Goal: Task Accomplishment & Management: Complete application form

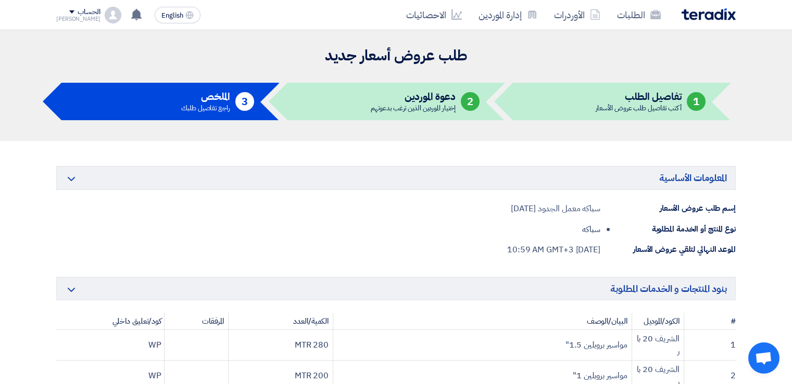
scroll to position [1024, 0]
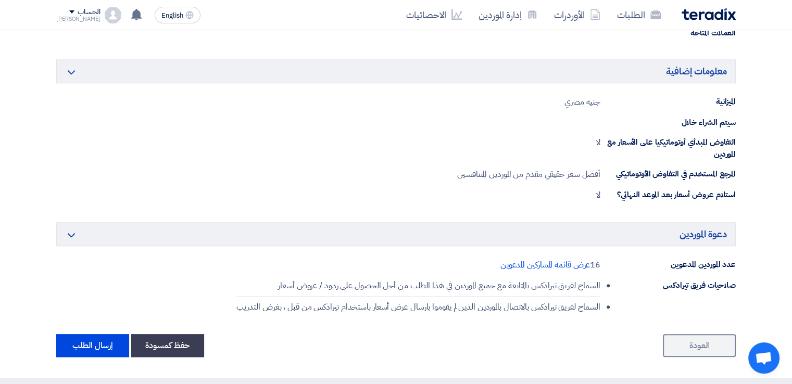
click at [107, 336] on button "إرسال الطلب" at bounding box center [92, 345] width 73 height 23
click at [81, 339] on button "إرسال الطلب" at bounding box center [92, 345] width 73 height 23
click at [103, 342] on button "إرسال الطلب" at bounding box center [92, 345] width 73 height 23
click at [103, 341] on button "إرسال الطلب" at bounding box center [92, 345] width 73 height 23
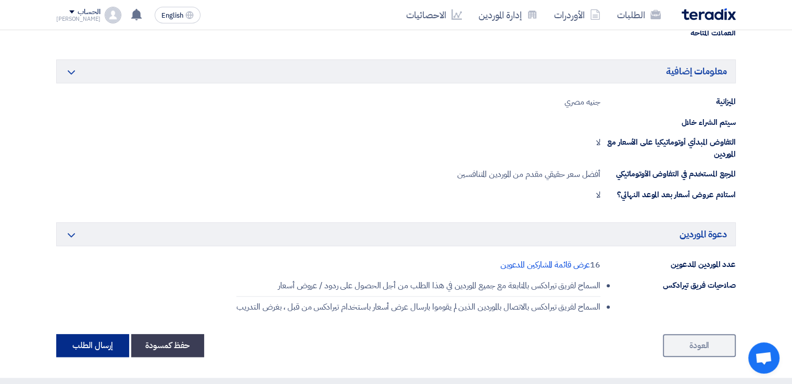
click at [81, 341] on button "إرسال الطلب" at bounding box center [92, 345] width 73 height 23
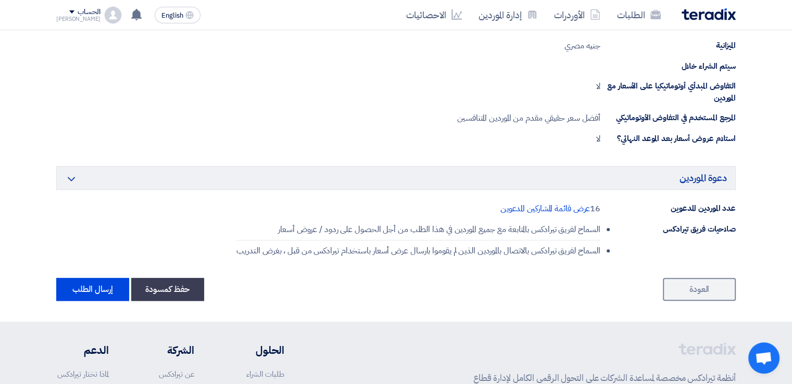
scroll to position [1125, 0]
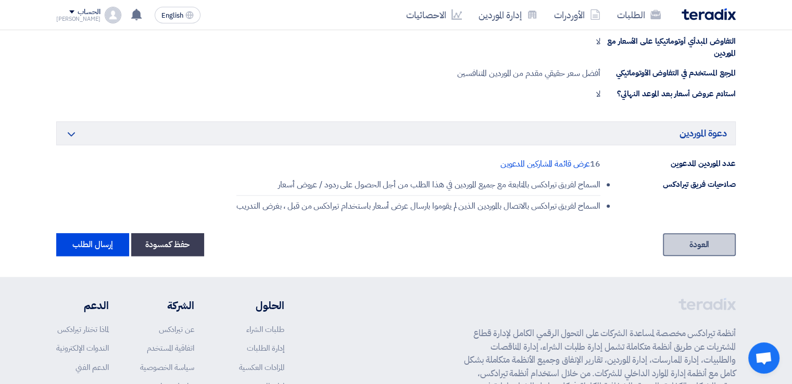
click at [716, 246] on link "العودة" at bounding box center [699, 244] width 73 height 23
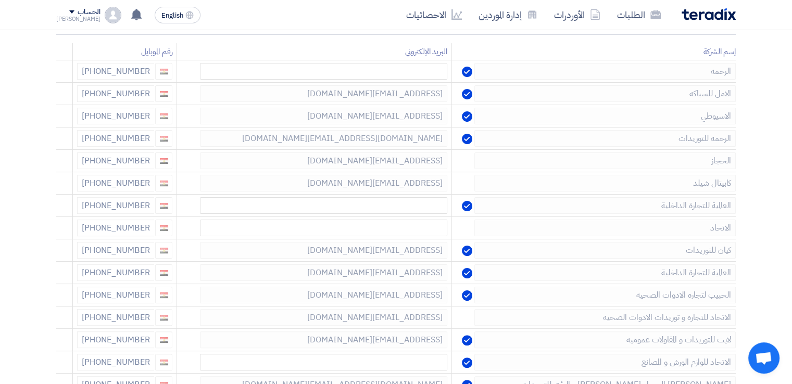
scroll to position [191, 0]
click at [62, 164] on icon at bounding box center [59, 162] width 18 height 18
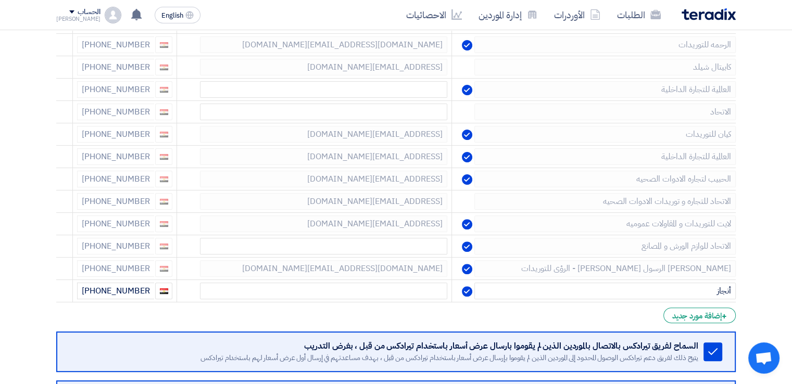
scroll to position [308, 0]
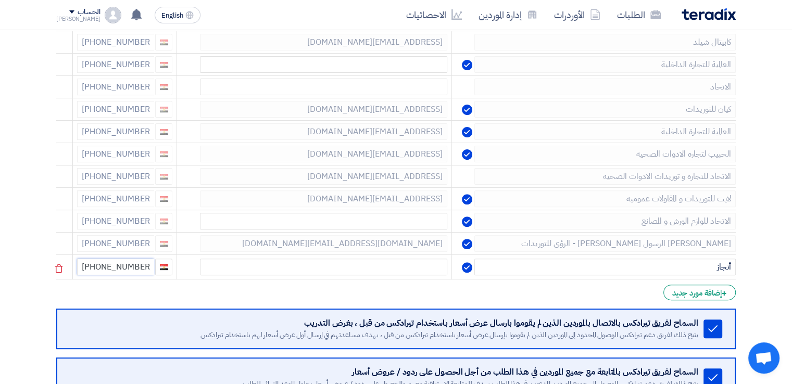
click at [134, 268] on input "[PHONE_NUMBER]" at bounding box center [115, 267] width 77 height 17
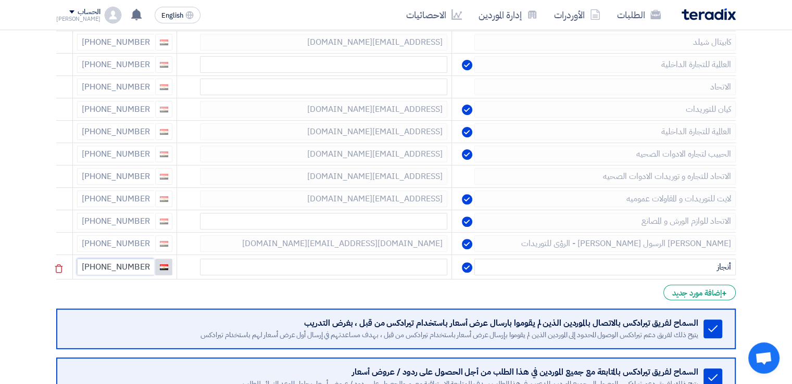
drag, startPoint x: 102, startPoint y: 263, endPoint x: 160, endPoint y: 269, distance: 58.6
click at [160, 269] on div "[PHONE_NUMBER]" at bounding box center [124, 267] width 95 height 17
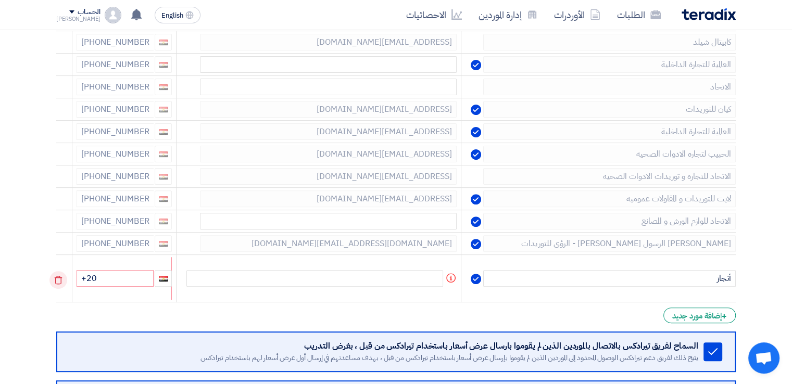
click at [61, 279] on icon at bounding box center [58, 280] width 18 height 18
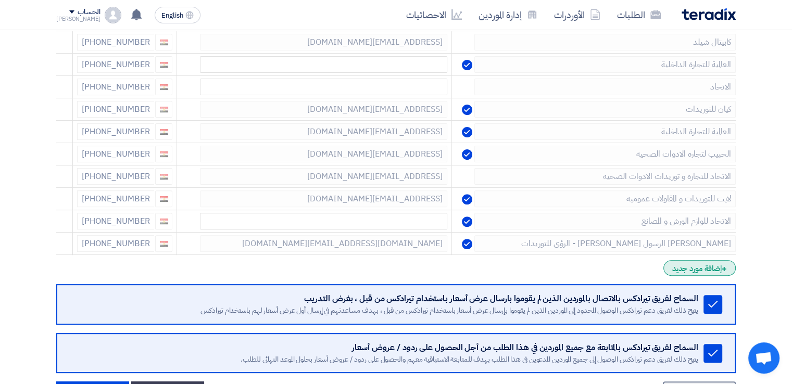
click at [707, 268] on div "+ إضافة مورد جديد" at bounding box center [699, 268] width 72 height 16
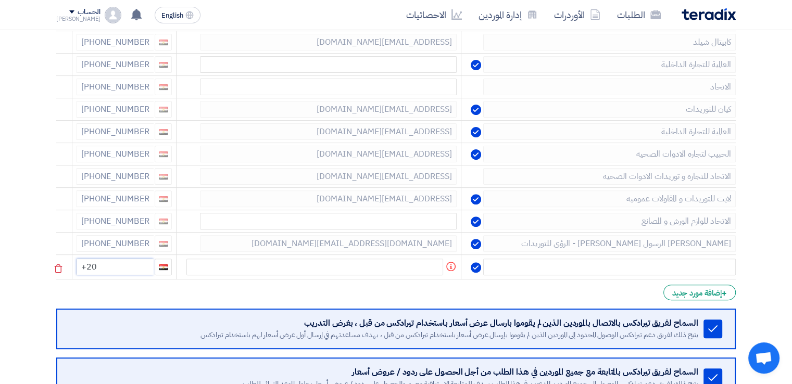
click at [119, 266] on input "+20" at bounding box center [115, 267] width 77 height 17
type input "[PHONE_NUMBER]"
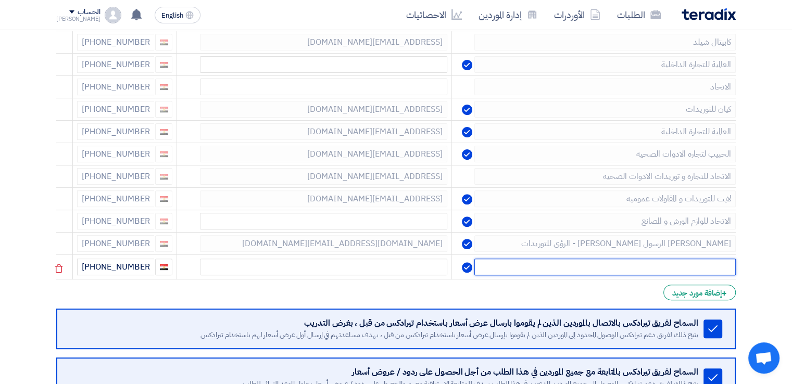
click at [522, 260] on input "text" at bounding box center [604, 267] width 261 height 17
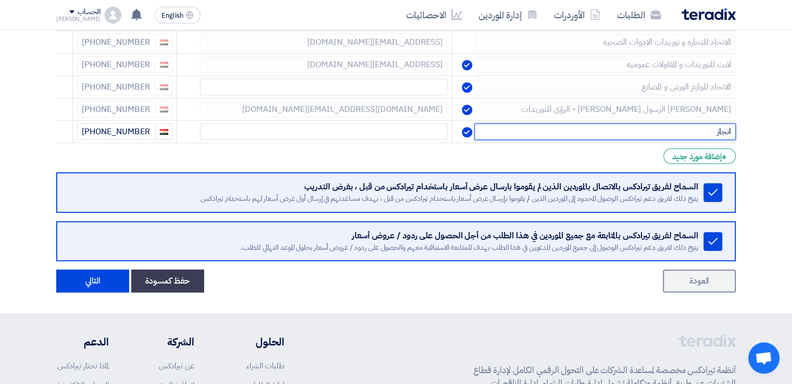
scroll to position [456, 0]
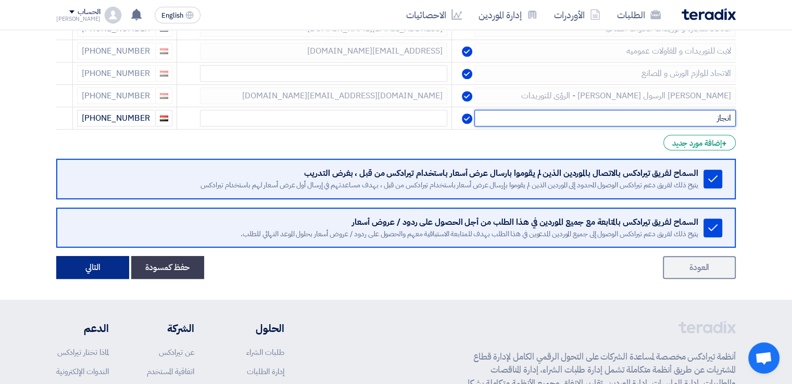
type input "انجاز"
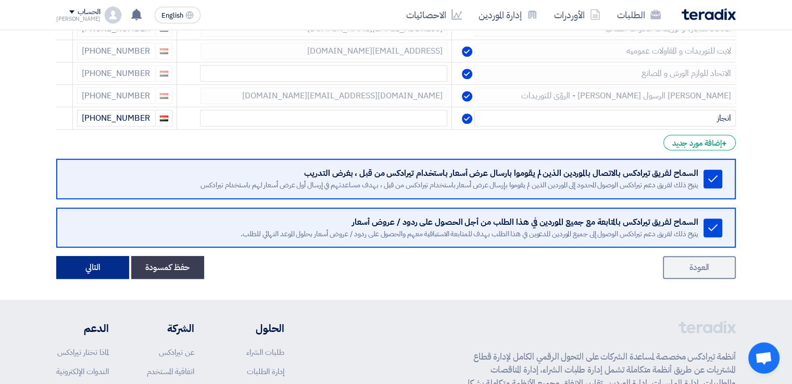
click at [79, 271] on button "التالي" at bounding box center [92, 267] width 73 height 23
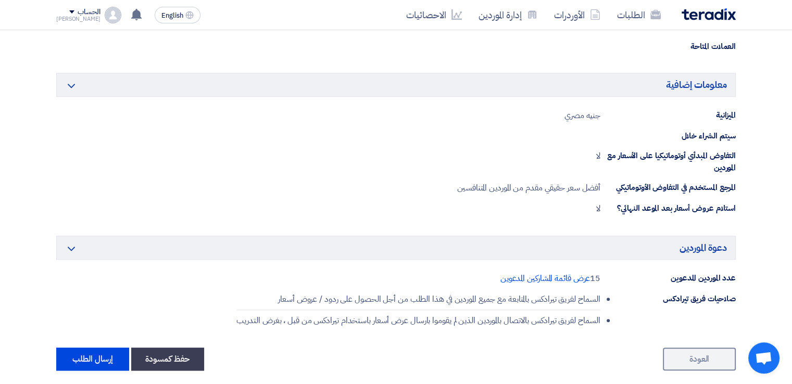
scroll to position [1033, 0]
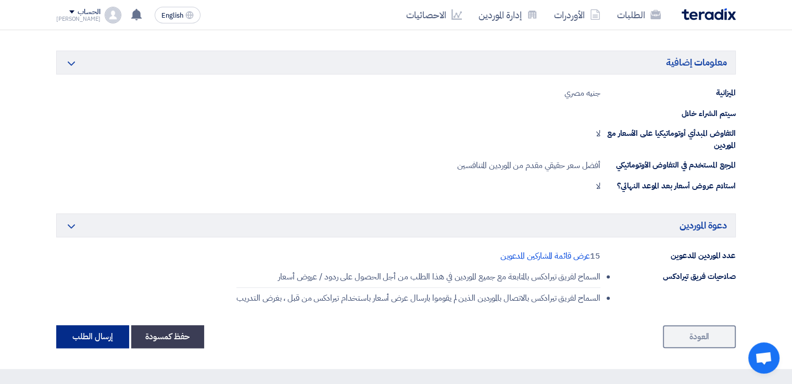
click at [93, 332] on button "إرسال الطلب" at bounding box center [92, 336] width 73 height 23
click at [702, 336] on link "العودة" at bounding box center [699, 336] width 73 height 23
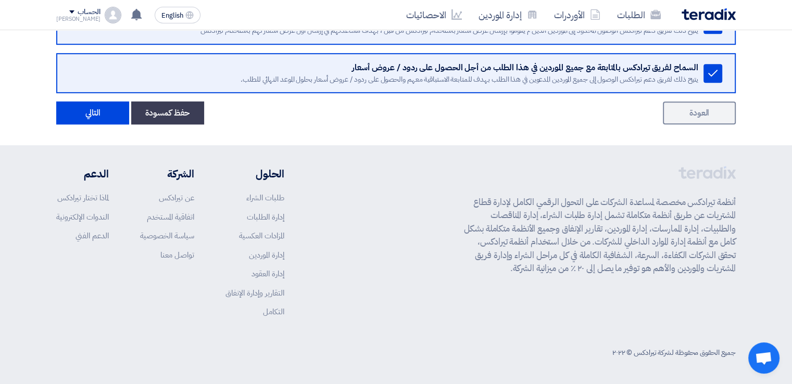
scroll to position [456, 0]
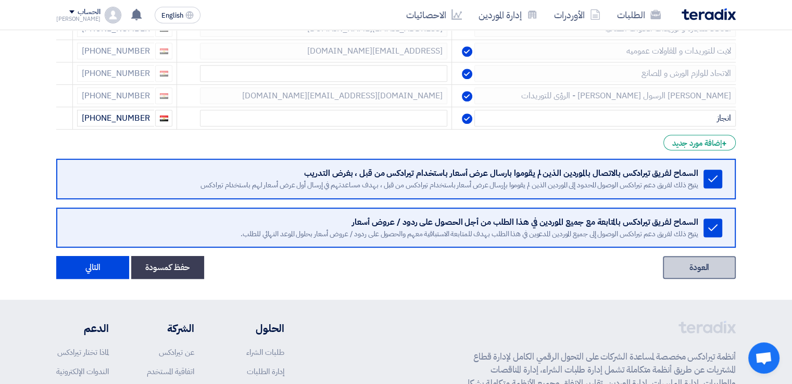
click at [714, 268] on link "العودة" at bounding box center [699, 267] width 73 height 23
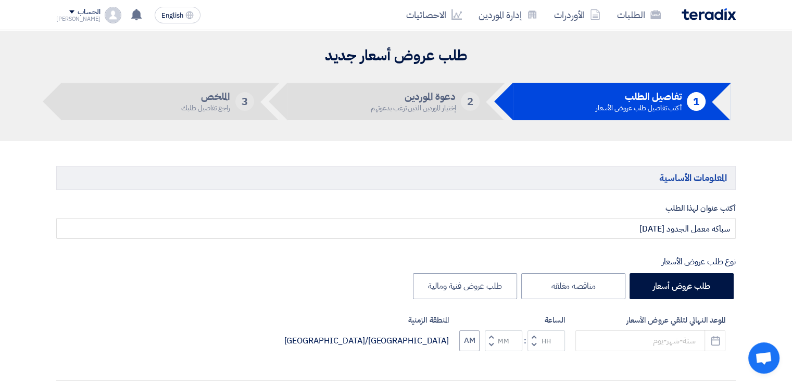
type input "[DATE]"
type input "10"
type input "59"
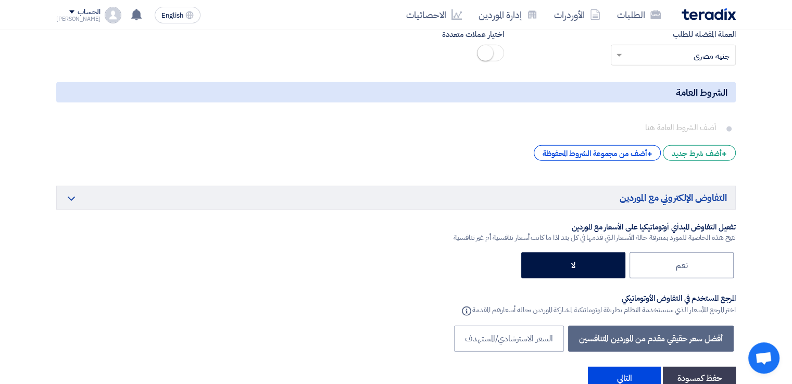
scroll to position [3119, 0]
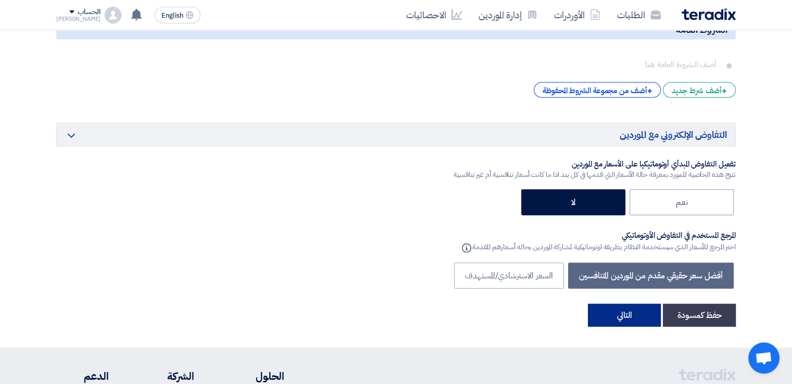
click at [629, 304] on button "التالي" at bounding box center [624, 315] width 73 height 23
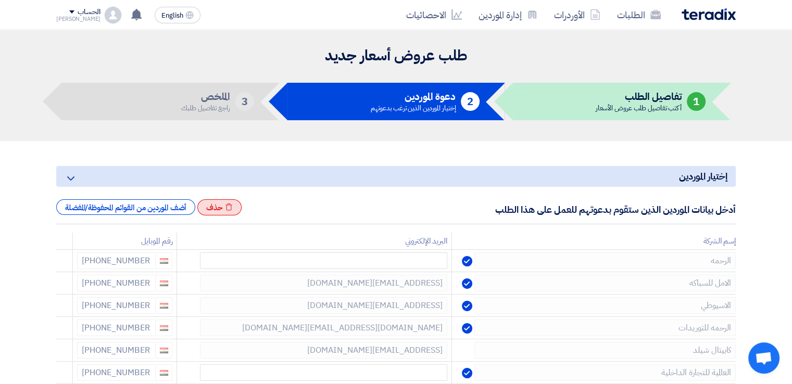
click at [226, 207] on div "Excel file حذف" at bounding box center [219, 207] width 44 height 17
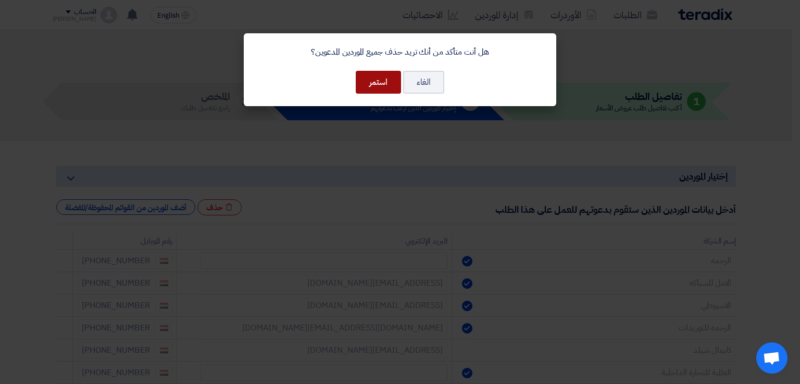
click at [376, 77] on button "استمر" at bounding box center [378, 82] width 45 height 23
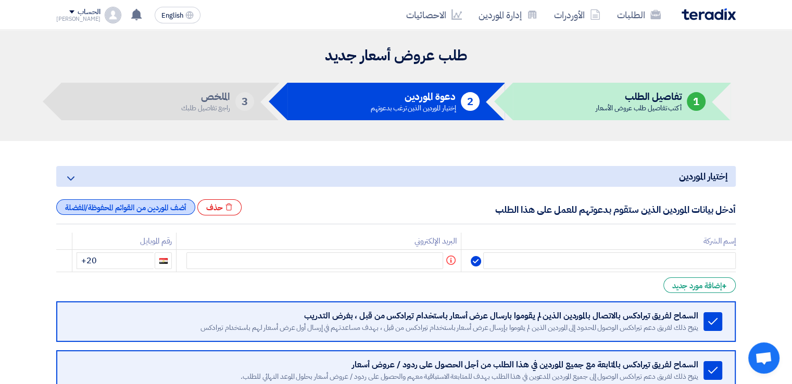
click at [171, 205] on div "أضف الموردين من القوائم المحفوظة/المفضلة" at bounding box center [125, 207] width 139 height 16
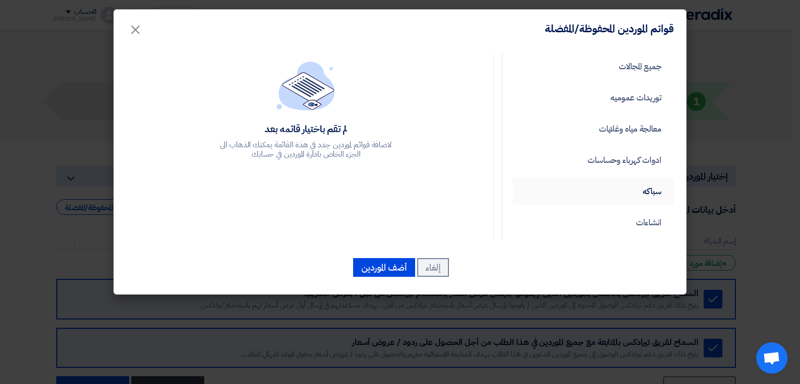
click at [612, 187] on link "سباكه" at bounding box center [592, 191] width 161 height 27
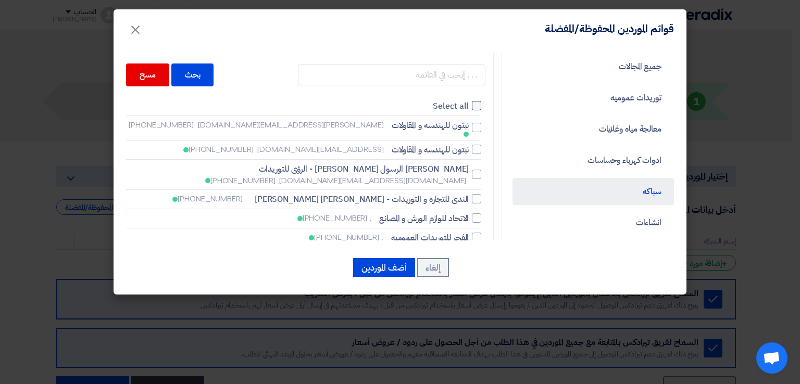
click at [477, 107] on div at bounding box center [476, 105] width 9 height 9
click at [469, 107] on input "Select all" at bounding box center [465, 106] width 7 height 7
checkbox input "true"
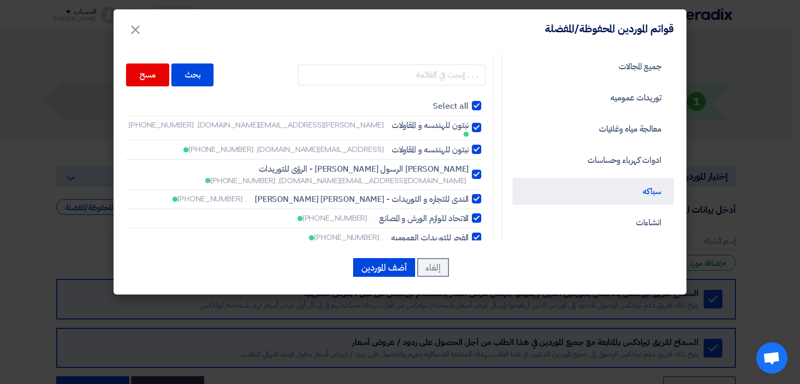
checkbox input "true"
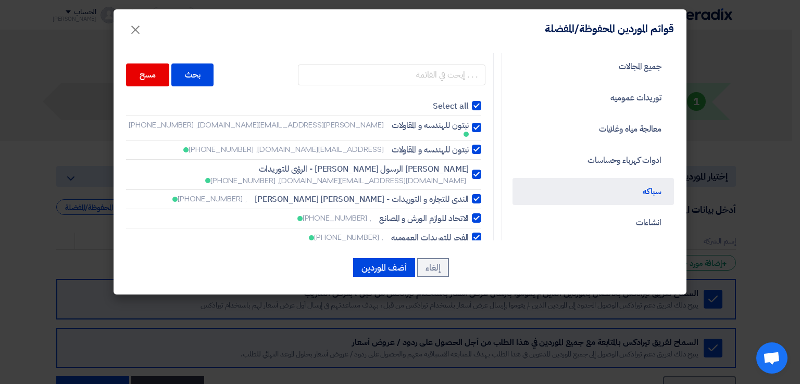
checkbox input "true"
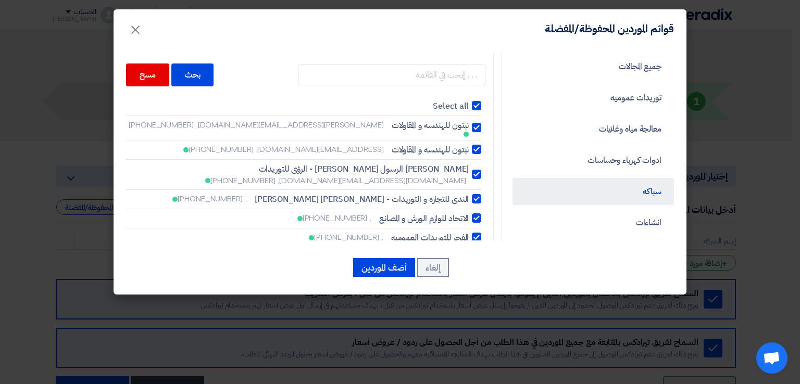
checkbox input "true"
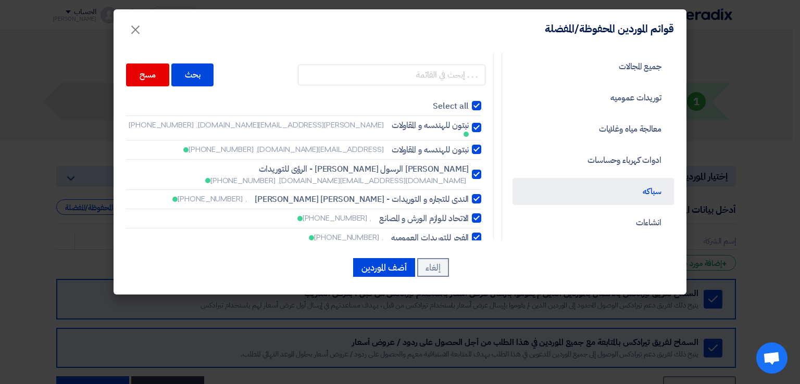
checkbox input "true"
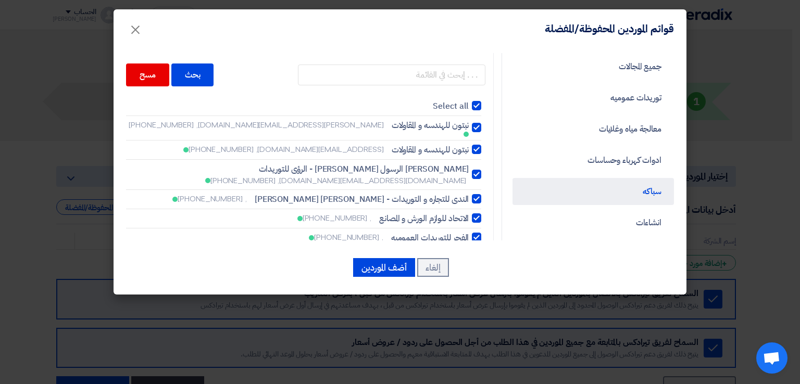
checkbox input "true"
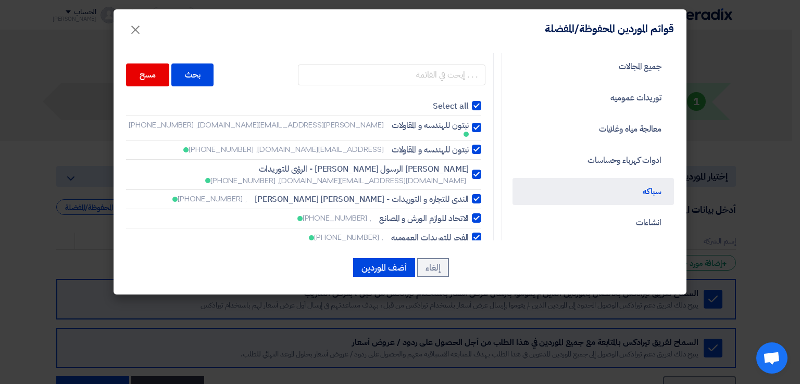
checkbox input "true"
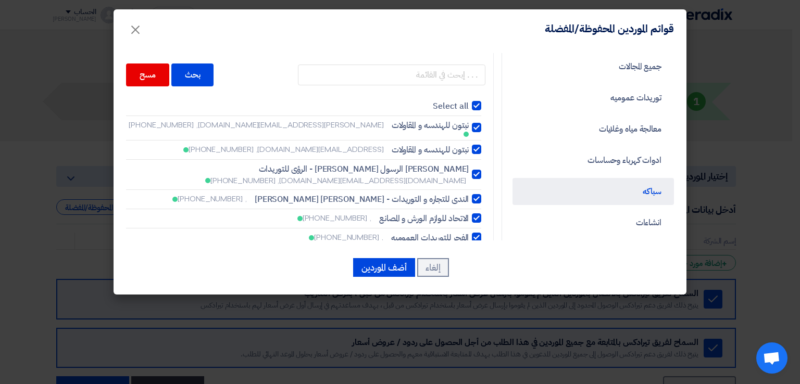
checkbox input "true"
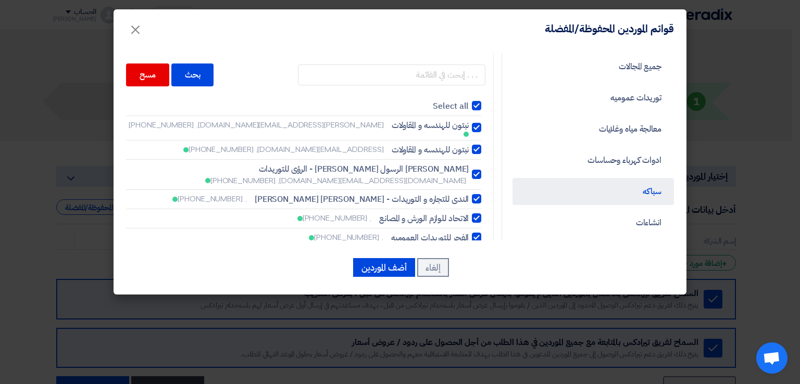
checkbox input "true"
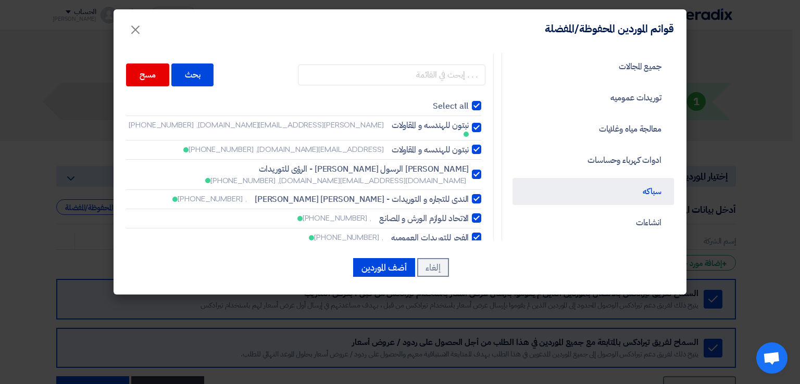
checkbox input "true"
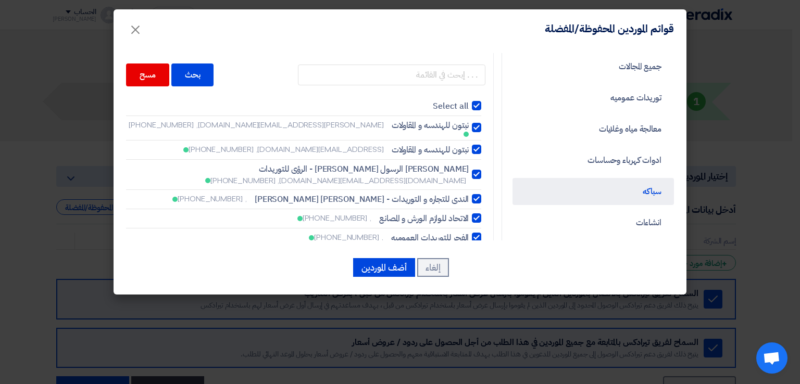
checkbox input "true"
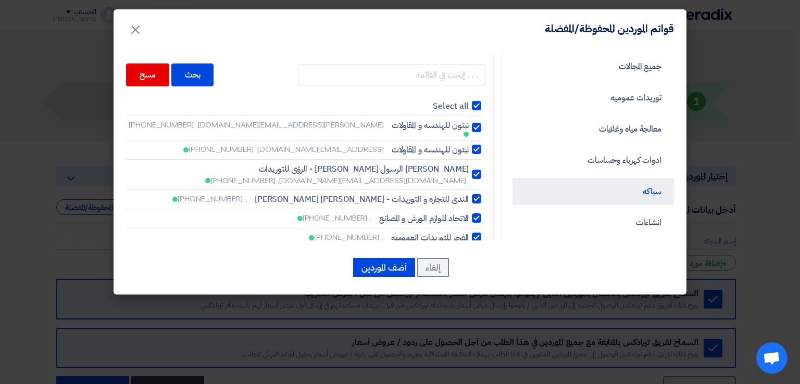
checkbox input "true"
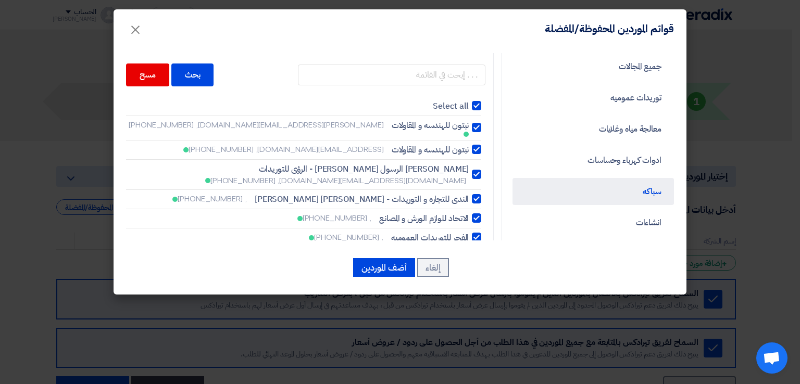
checkbox input "true"
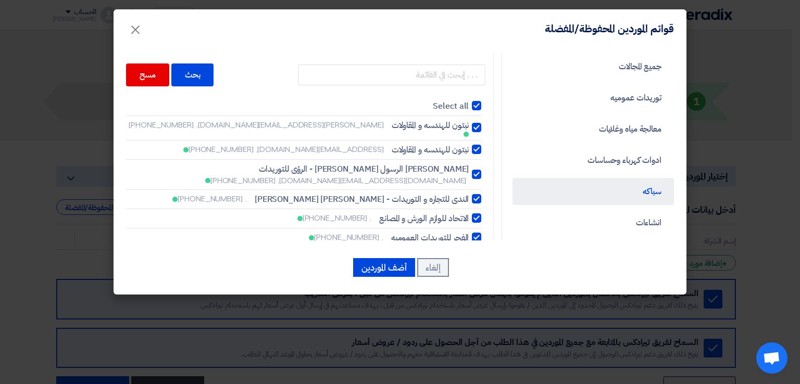
checkbox input "true"
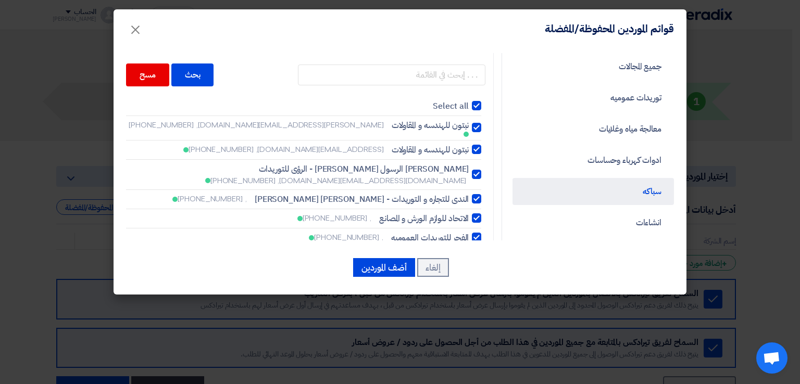
checkbox input "true"
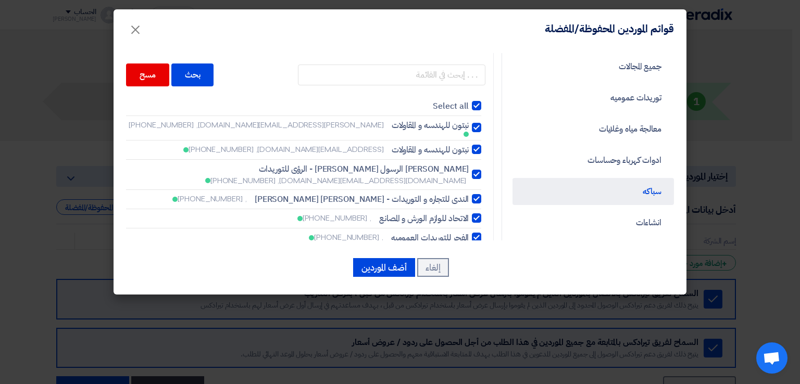
checkbox input "true"
click at [478, 170] on div at bounding box center [476, 174] width 9 height 9
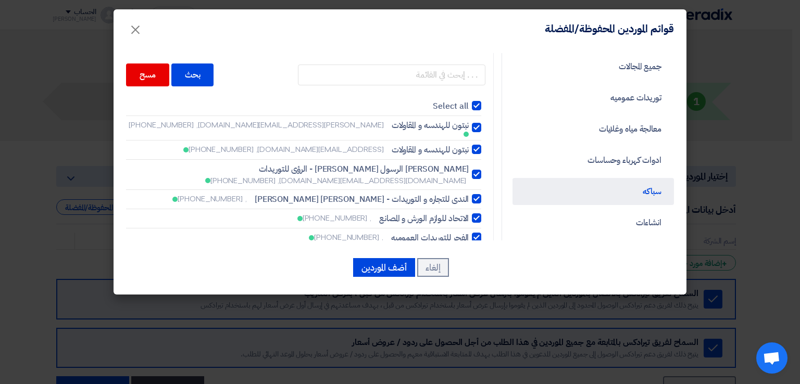
click at [469, 131] on input "[PERSON_NAME] الرسول [PERSON_NAME] - الرؤى للتوريدات [DOMAIN_NAME][EMAIL_ADDRES…" at bounding box center [465, 127] width 7 height 7
checkbox input "false"
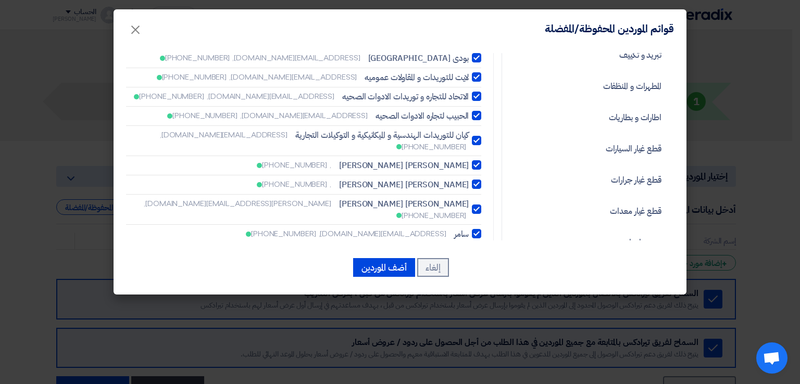
scroll to position [203, 0]
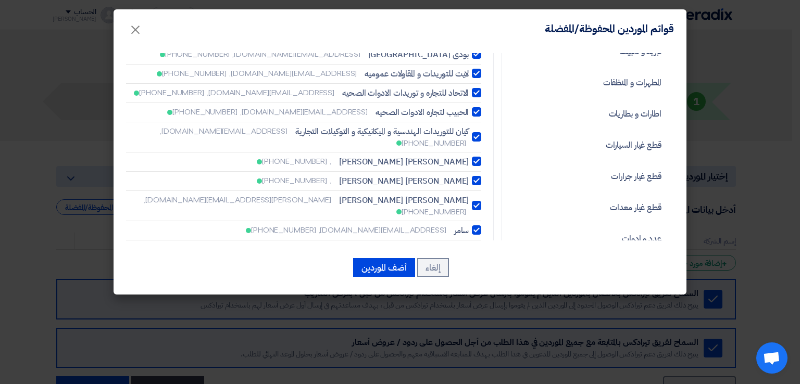
click at [481, 264] on div at bounding box center [476, 268] width 9 height 9
checkbox input "false"
click at [480, 245] on div at bounding box center [476, 249] width 9 height 9
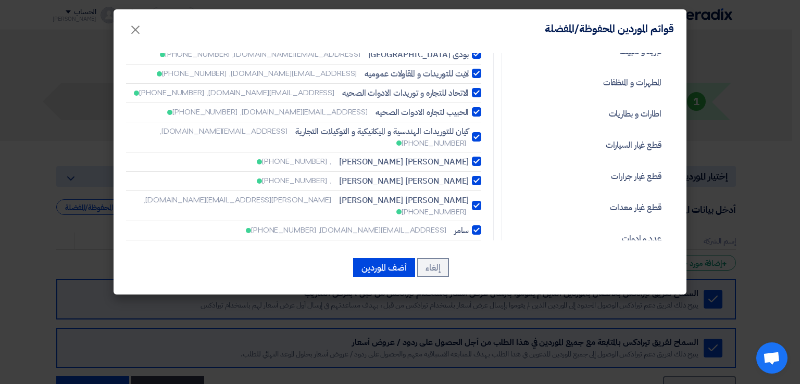
checkbox input "false"
click at [481, 225] on div at bounding box center [476, 229] width 9 height 9
checkbox input "false"
click at [481, 201] on div at bounding box center [476, 205] width 9 height 9
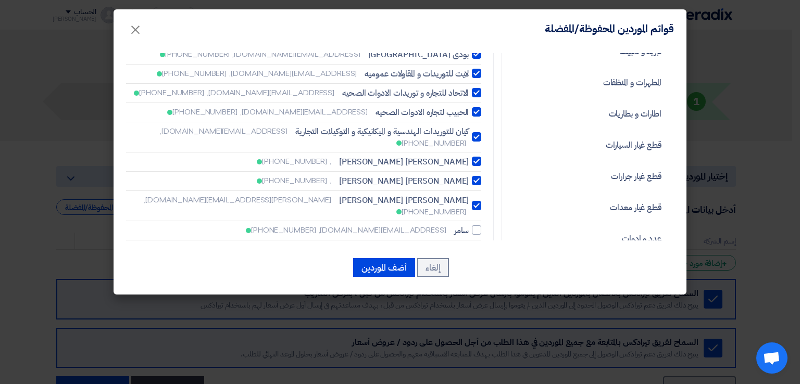
checkbox input "false"
click at [481, 176] on div at bounding box center [476, 180] width 9 height 9
checkbox input "false"
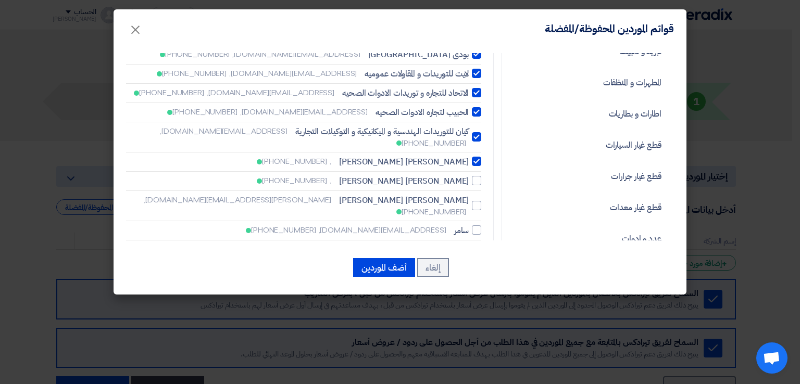
click at [479, 157] on div at bounding box center [476, 161] width 9 height 9
checkbox input "false"
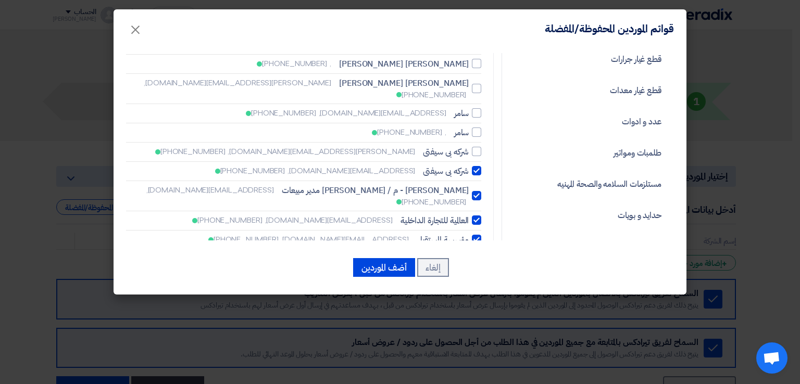
scroll to position [331, 0]
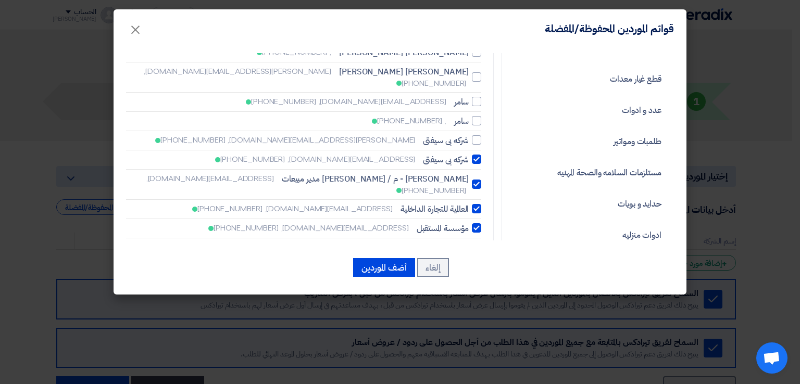
click at [477, 180] on div at bounding box center [476, 184] width 9 height 9
checkbox input "false"
click at [479, 155] on div at bounding box center [476, 159] width 9 height 9
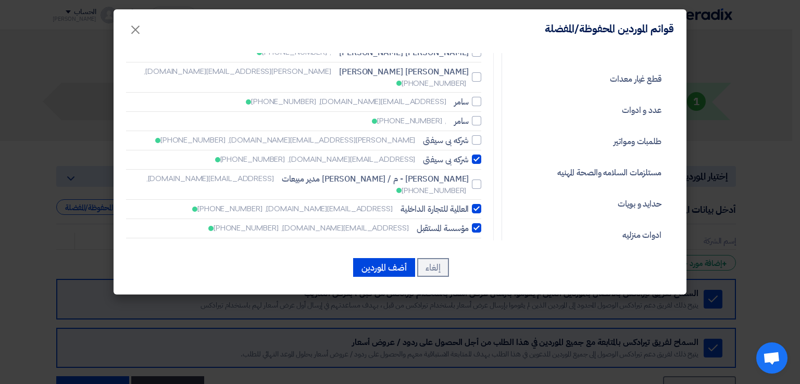
checkbox input "false"
click at [479, 243] on div at bounding box center [476, 247] width 9 height 9
checkbox input "false"
click at [478, 223] on div at bounding box center [476, 227] width 9 height 9
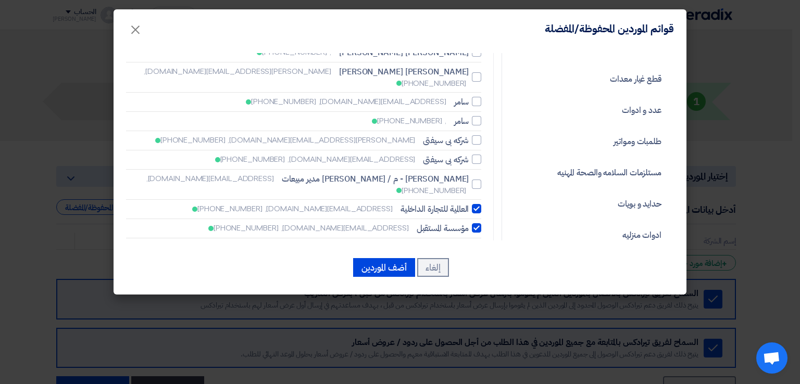
checkbox input "false"
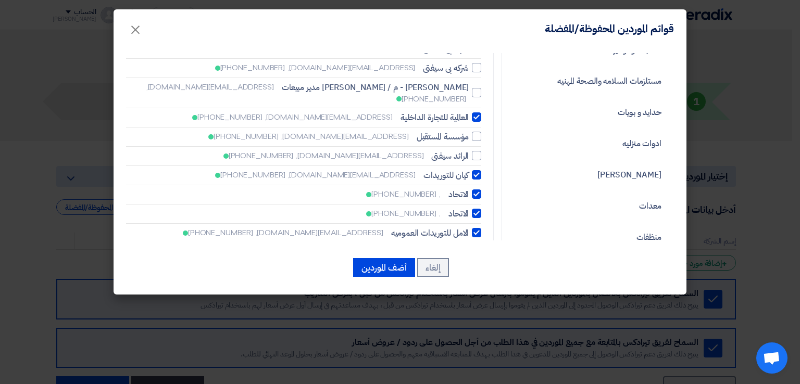
scroll to position [435, 0]
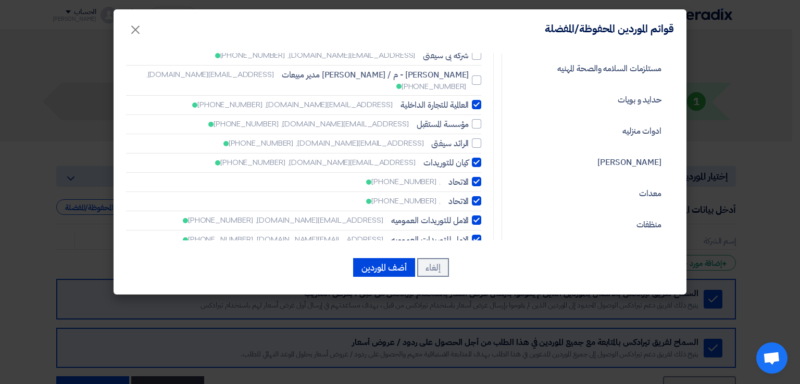
click at [478, 254] on div at bounding box center [476, 258] width 9 height 9
checkbox input "false"
click at [480, 235] on div at bounding box center [476, 239] width 9 height 9
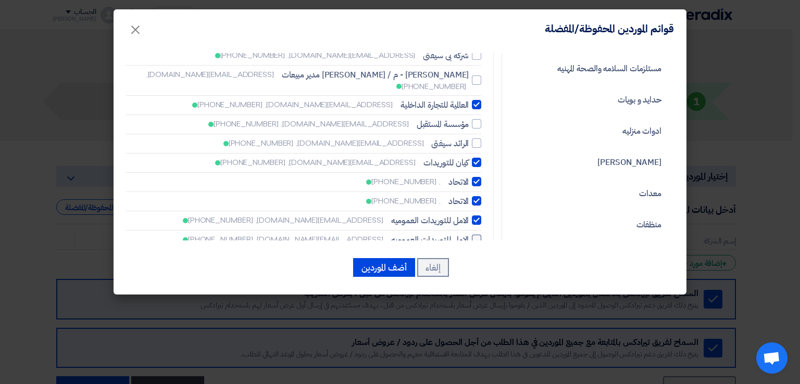
checkbox input "false"
click at [479, 216] on div at bounding box center [476, 220] width 9 height 9
checkbox input "false"
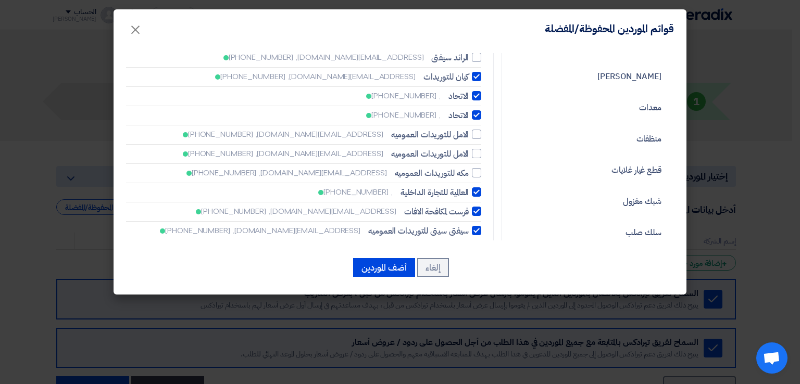
scroll to position [539, 0]
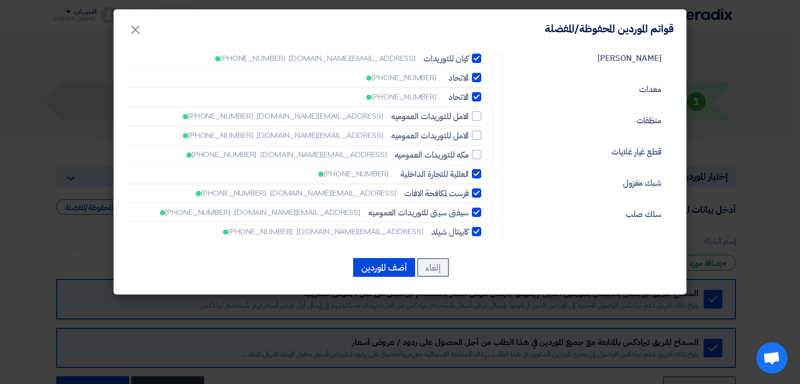
click at [478, 188] on div at bounding box center [476, 192] width 9 height 9
checkbox input "false"
click at [480, 208] on div at bounding box center [476, 212] width 9 height 9
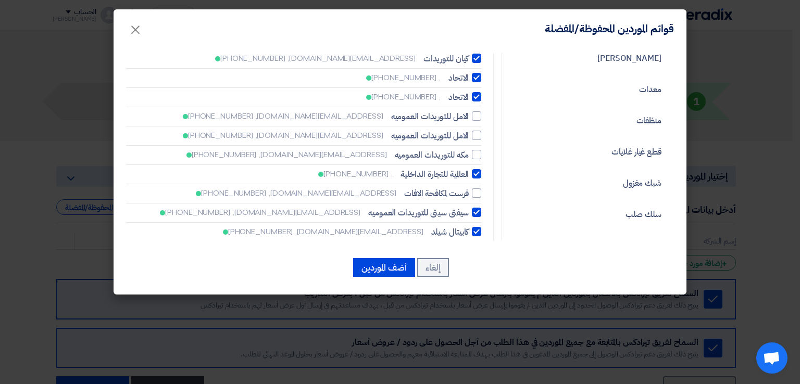
checkbox input "false"
click at [479, 246] on div at bounding box center [476, 250] width 9 height 9
checkbox input "false"
click at [479, 266] on div at bounding box center [476, 270] width 9 height 9
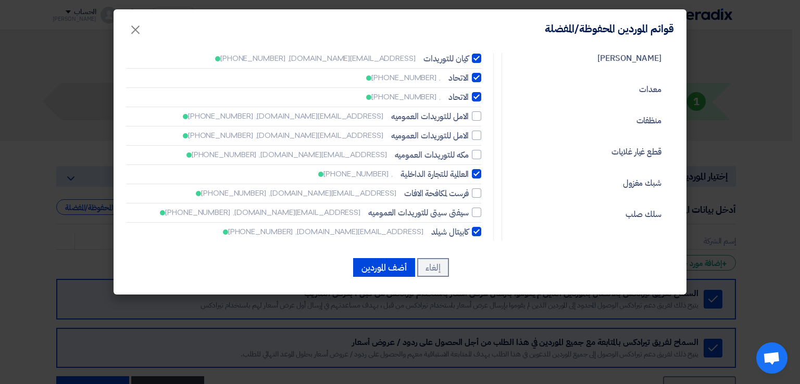
checkbox input "false"
click at [480, 285] on div at bounding box center [476, 289] width 9 height 9
checkbox input "false"
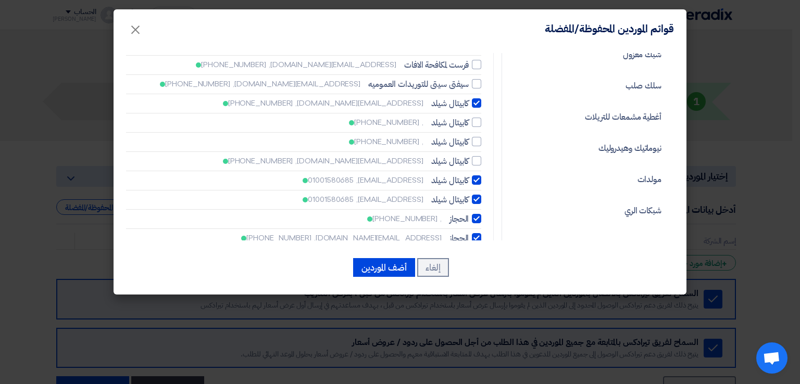
scroll to position [685, 0]
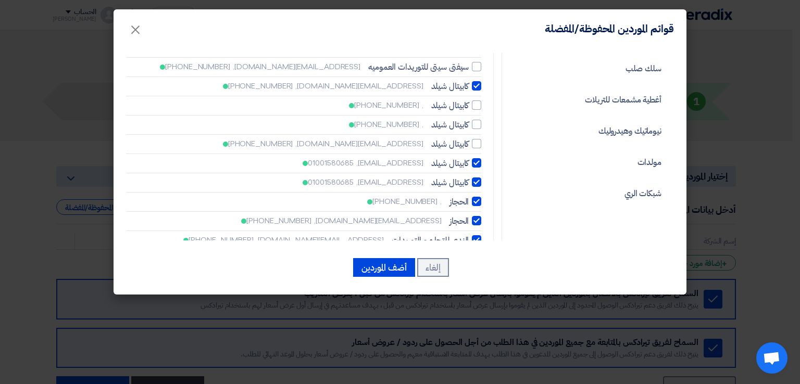
click at [479, 158] on div at bounding box center [476, 162] width 9 height 9
checkbox input "false"
click at [480, 178] on div at bounding box center [476, 182] width 9 height 9
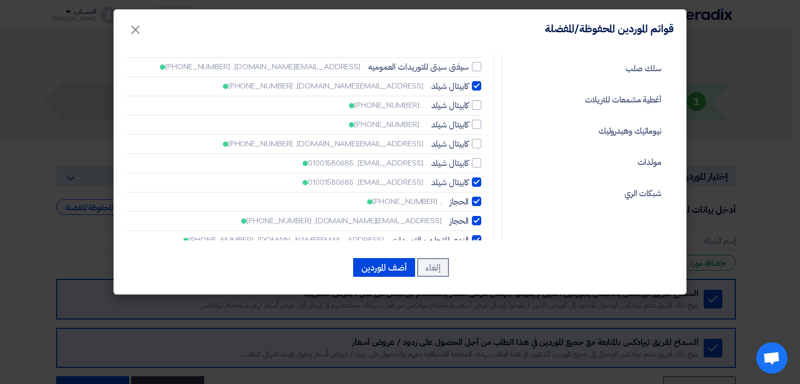
checkbox input "false"
click at [481, 197] on div at bounding box center [476, 201] width 9 height 9
checkbox input "false"
click at [481, 216] on div at bounding box center [476, 220] width 9 height 9
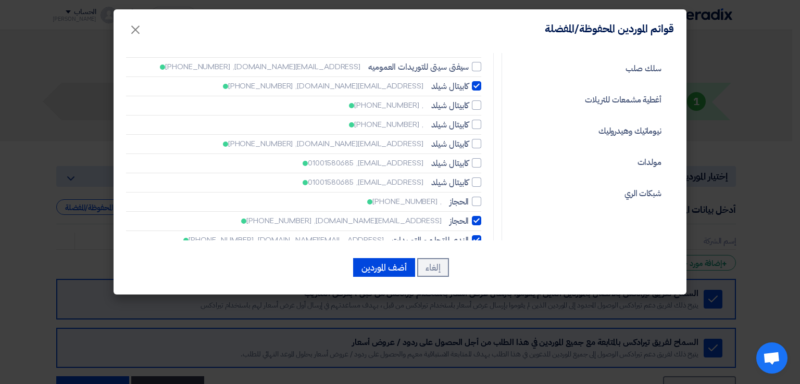
checkbox input "false"
click at [481, 255] on div at bounding box center [476, 259] width 9 height 9
checkbox input "false"
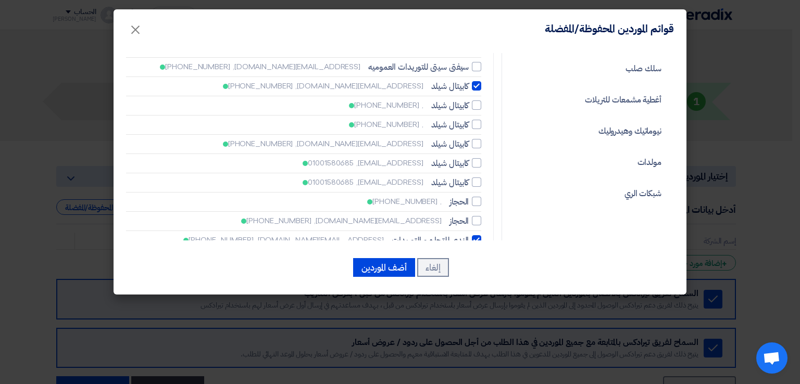
click at [480, 274] on div at bounding box center [476, 278] width 9 height 9
checkbox input "false"
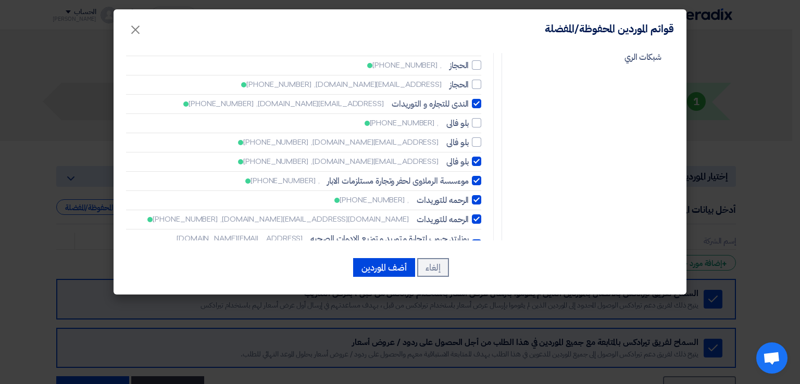
scroll to position [831, 0]
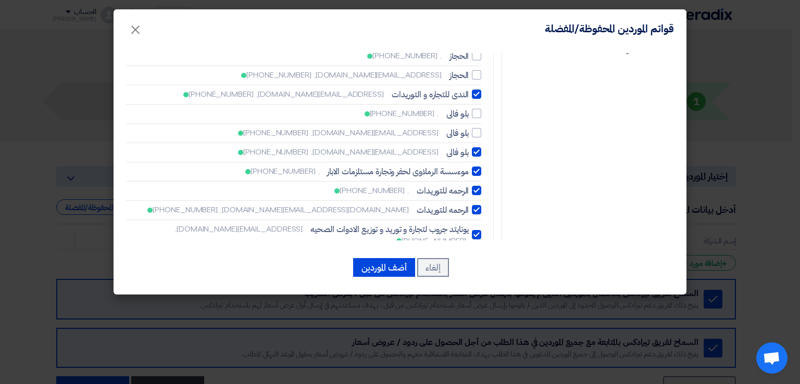
click at [478, 167] on div at bounding box center [476, 171] width 9 height 9
checkbox input "false"
click at [480, 147] on div at bounding box center [476, 151] width 9 height 9
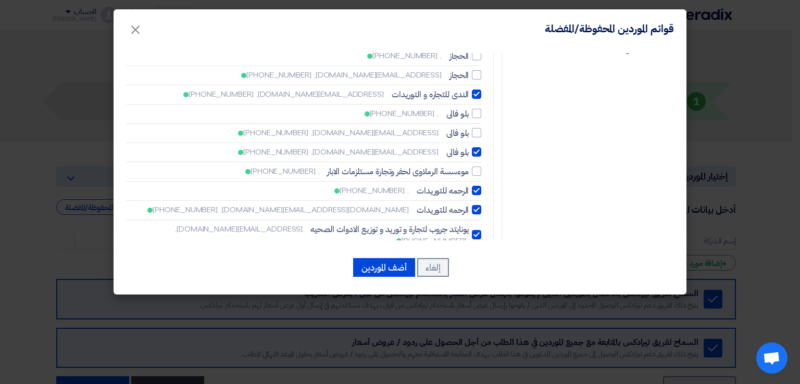
checkbox input "false"
click at [481, 186] on div at bounding box center [476, 190] width 9 height 9
checkbox input "false"
click at [481, 205] on div at bounding box center [476, 209] width 9 height 9
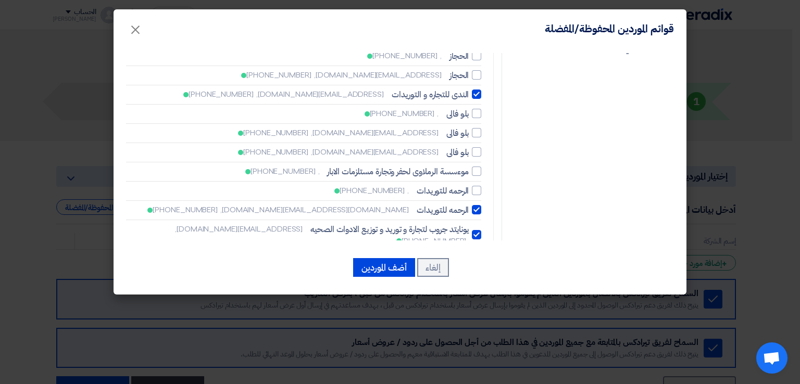
checkbox input "false"
click at [481, 230] on div at bounding box center [476, 234] width 9 height 9
checkbox input "false"
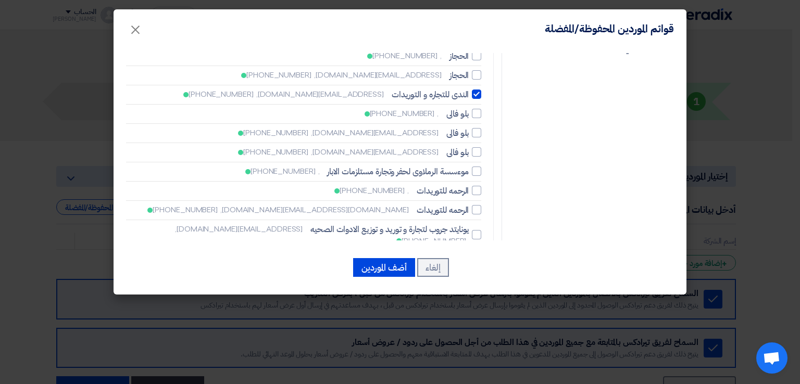
click at [481, 293] on div at bounding box center [476, 297] width 9 height 9
checkbox input "false"
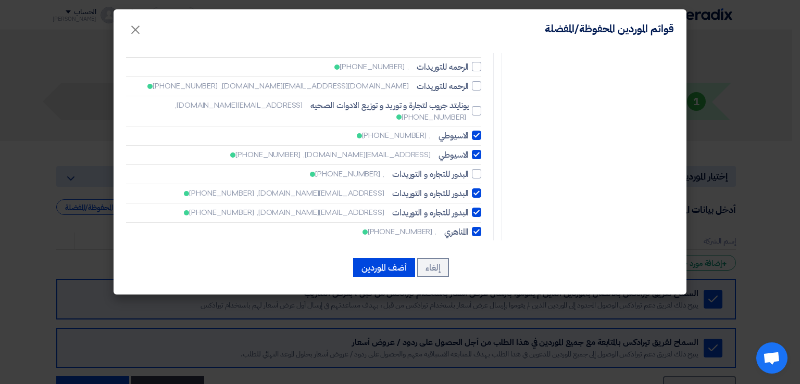
scroll to position [956, 0]
click at [477, 207] on div at bounding box center [476, 211] width 9 height 9
checkbox input "false"
click at [478, 226] on div at bounding box center [476, 230] width 9 height 9
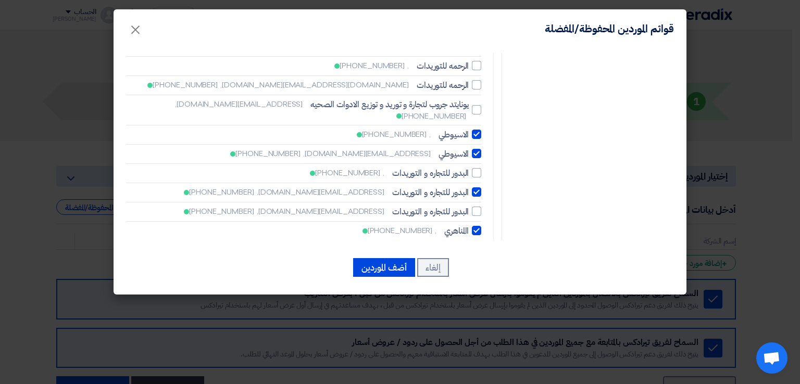
checkbox input "false"
click at [480, 265] on div at bounding box center [476, 269] width 9 height 9
checkbox input "false"
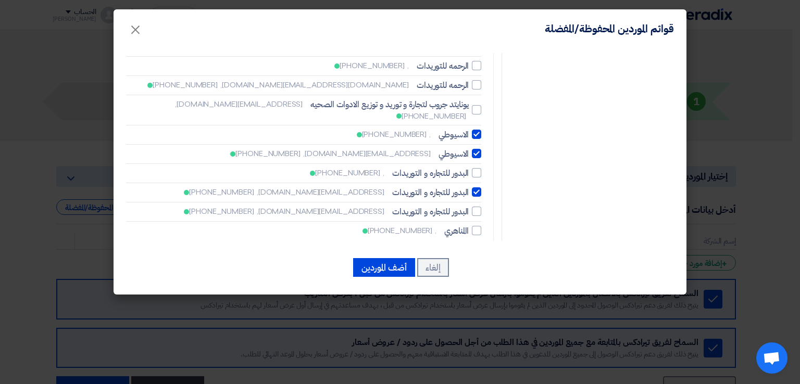
click at [480, 245] on div at bounding box center [476, 249] width 9 height 9
checkbox input "false"
click at [481, 187] on div at bounding box center [476, 191] width 9 height 9
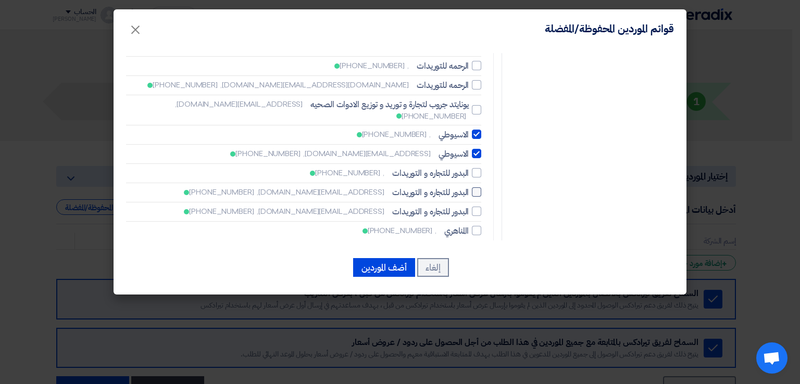
checkbox input "false"
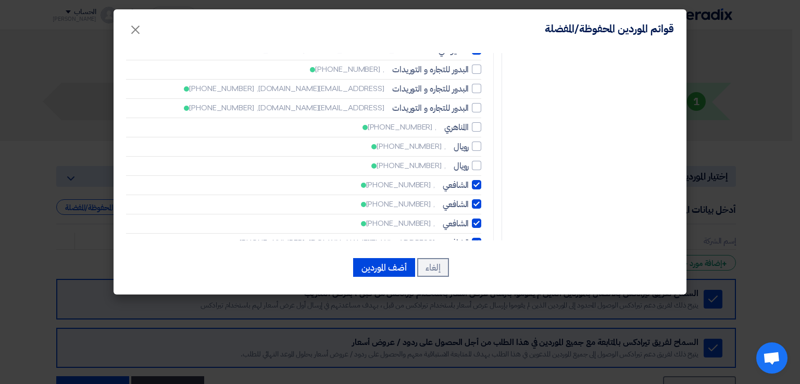
scroll to position [1060, 0]
click at [479, 237] on div at bounding box center [476, 241] width 9 height 9
checkbox input "false"
click at [481, 218] on div at bounding box center [476, 222] width 9 height 9
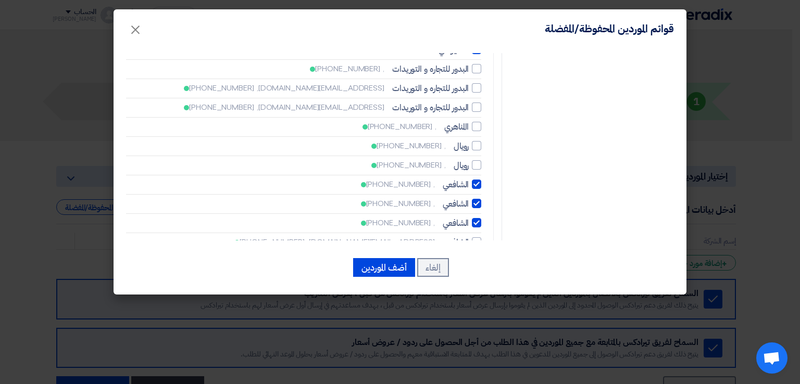
checkbox input "false"
click at [480, 199] on div at bounding box center [476, 203] width 9 height 9
checkbox input "false"
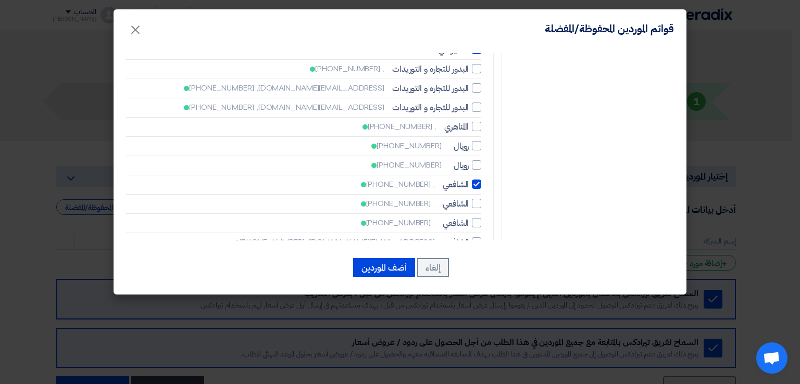
click at [479, 180] on div at bounding box center [476, 184] width 9 height 9
checkbox input "false"
click at [477, 257] on div at bounding box center [476, 261] width 9 height 9
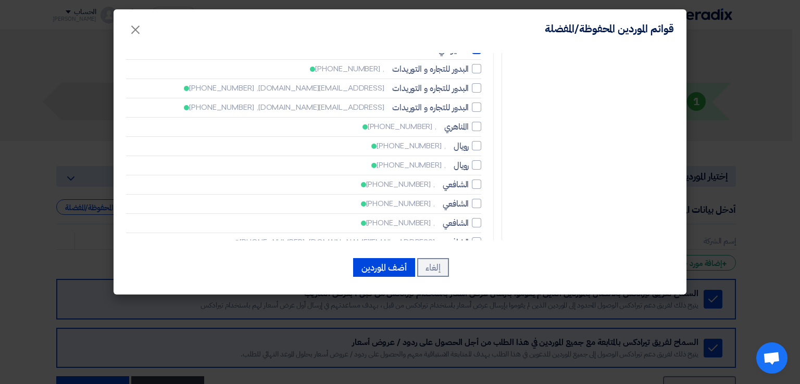
checkbox input "false"
click at [481, 276] on div at bounding box center [476, 280] width 9 height 9
checkbox input "false"
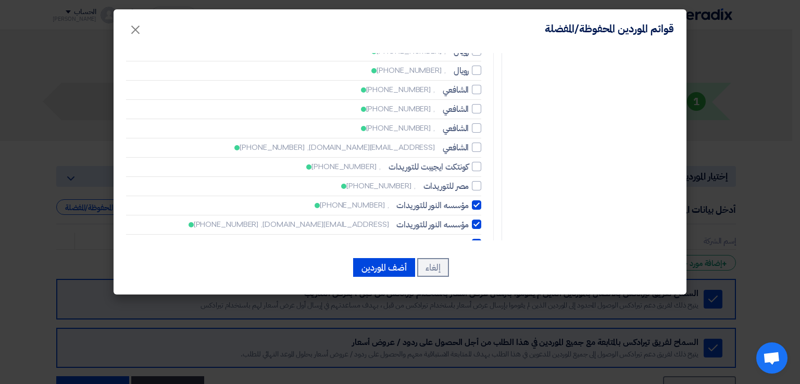
scroll to position [1164, 0]
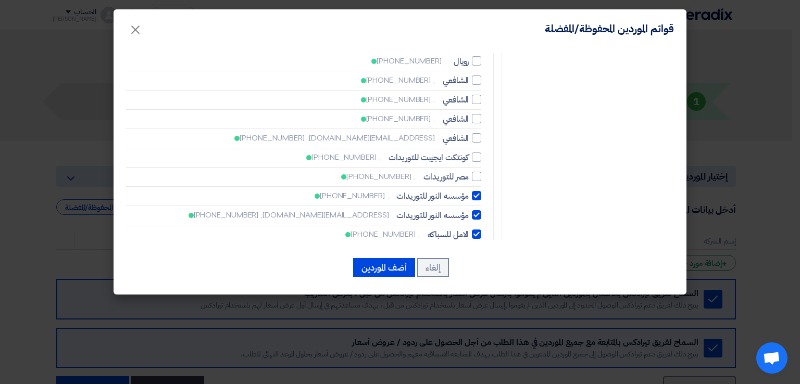
click at [478, 191] on div at bounding box center [476, 195] width 9 height 9
checkbox input "false"
click at [479, 230] on div at bounding box center [476, 234] width 9 height 9
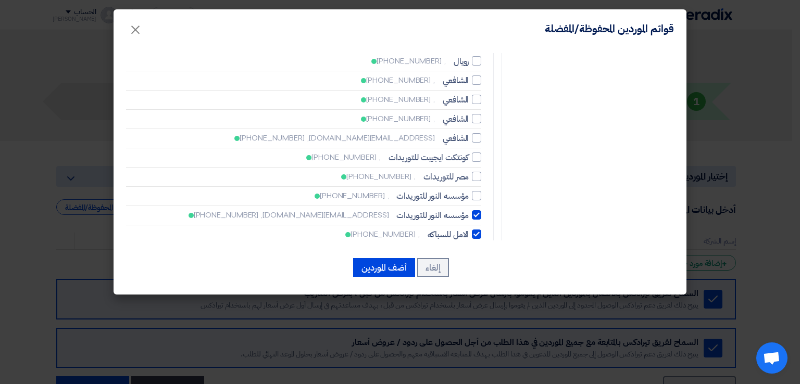
checkbox input "false"
click at [480, 287] on div at bounding box center [476, 291] width 9 height 9
checkbox input "false"
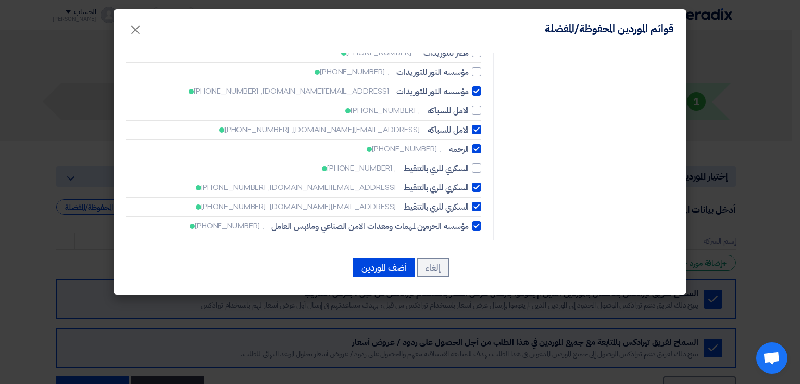
scroll to position [1289, 0]
click at [480, 182] on div at bounding box center [476, 186] width 9 height 9
checkbox input "false"
click at [481, 201] on div at bounding box center [476, 205] width 9 height 9
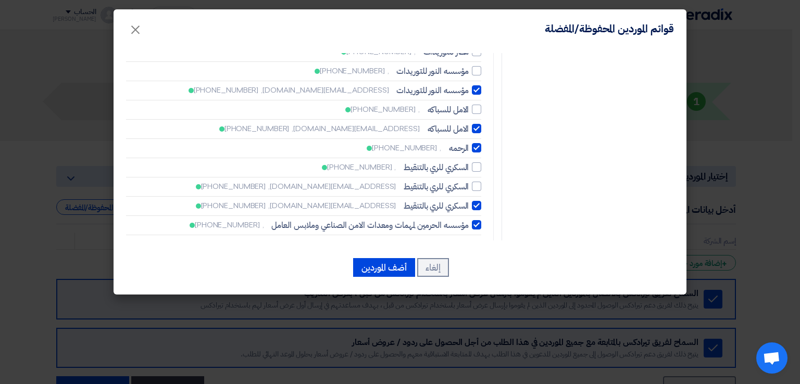
checkbox input "false"
click at [480, 220] on div at bounding box center [476, 224] width 9 height 9
checkbox input "false"
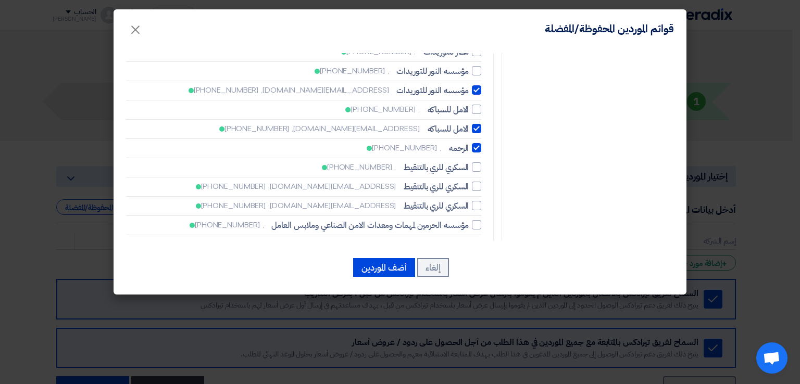
click at [480, 238] on label "مؤسسه الحرمين لمهمات ومعدات الامن الصناعي وملابس العامل [EMAIL_ADDRESS][DOMAIN_…" at bounding box center [303, 249] width 355 height 23
checkbox input "false"
click at [479, 275] on div at bounding box center [476, 279] width 9 height 9
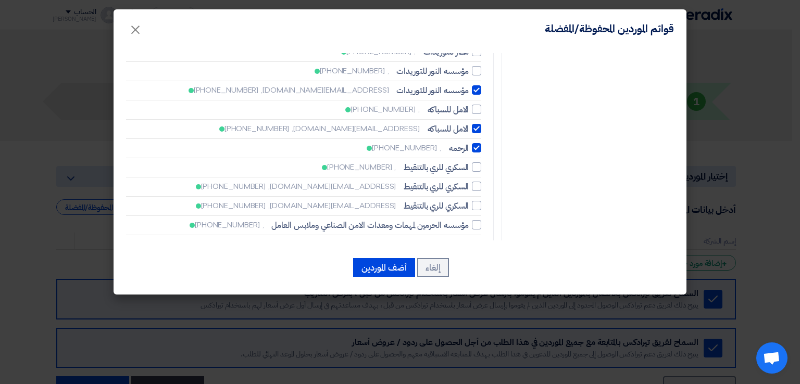
checkbox input "false"
click at [479, 300] on div at bounding box center [476, 304] width 9 height 9
checkbox input "false"
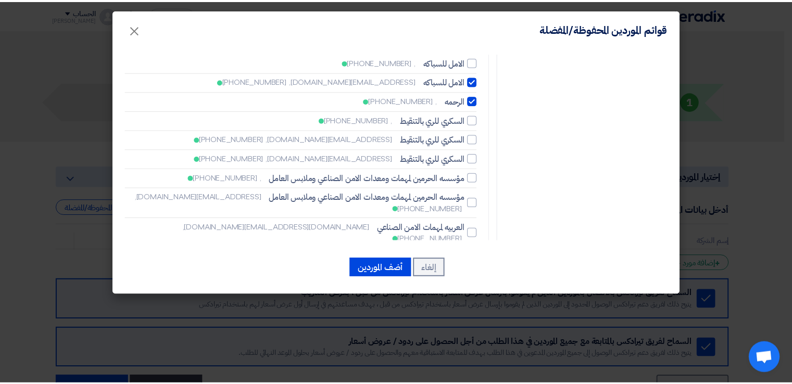
scroll to position [1347, 0]
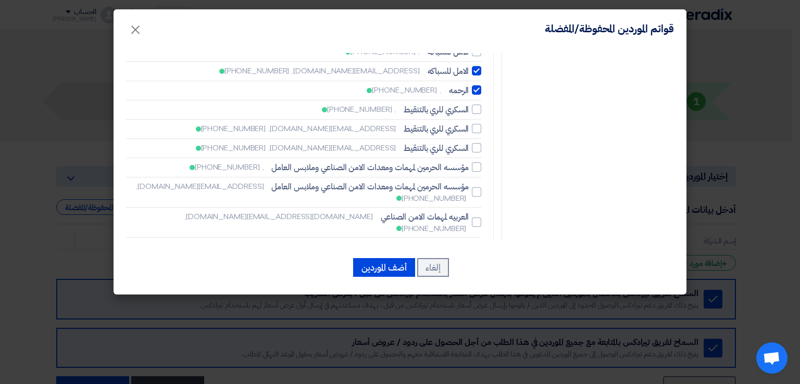
click at [481, 300] on div at bounding box center [476, 304] width 9 height 9
checkbox input "false"
click at [481, 281] on div at bounding box center [476, 285] width 9 height 9
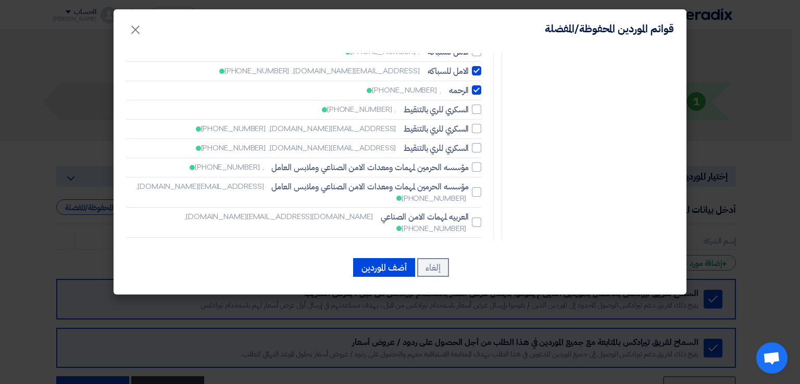
checkbox input "false"
click at [479, 261] on div at bounding box center [476, 265] width 9 height 9
checkbox input "false"
click at [391, 265] on button "أضف الموردين" at bounding box center [384, 267] width 62 height 19
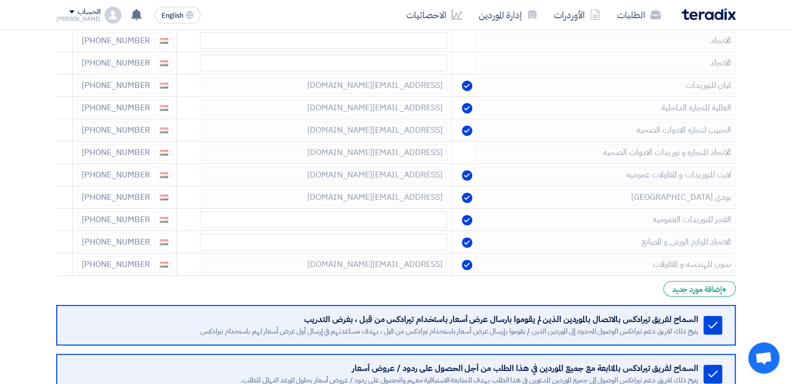
scroll to position [380, 0]
click at [64, 265] on icon at bounding box center [59, 265] width 18 height 18
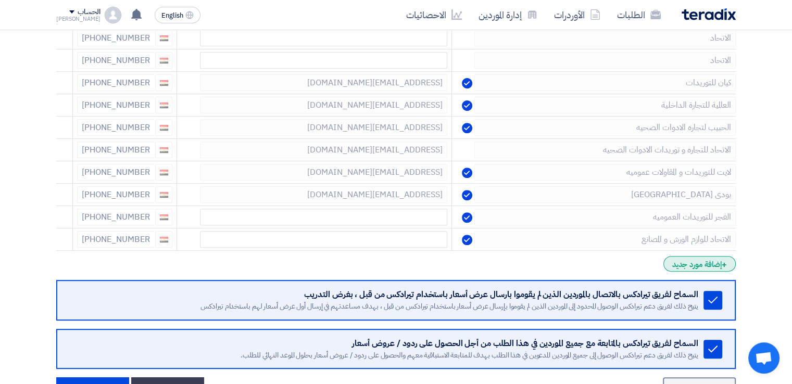
click at [696, 261] on div "+ إضافة مورد جديد" at bounding box center [699, 264] width 72 height 16
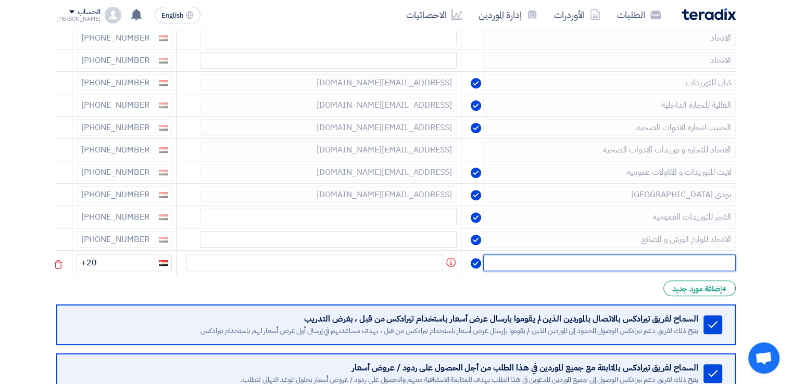
click at [683, 261] on input "text" at bounding box center [609, 263] width 253 height 17
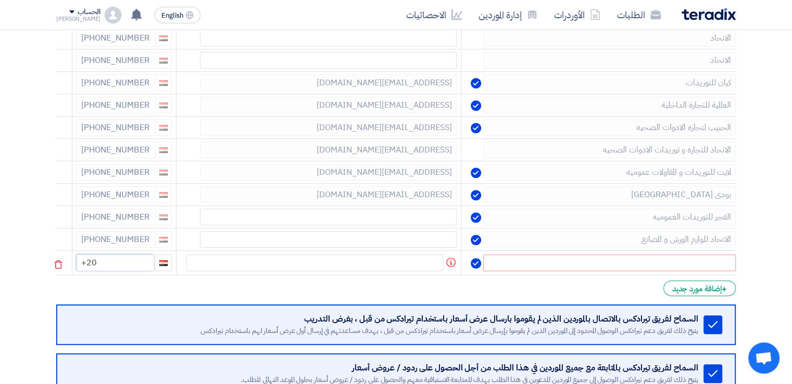
click at [134, 257] on input "+20" at bounding box center [115, 263] width 77 height 17
type input "[PHONE_NUMBER]"
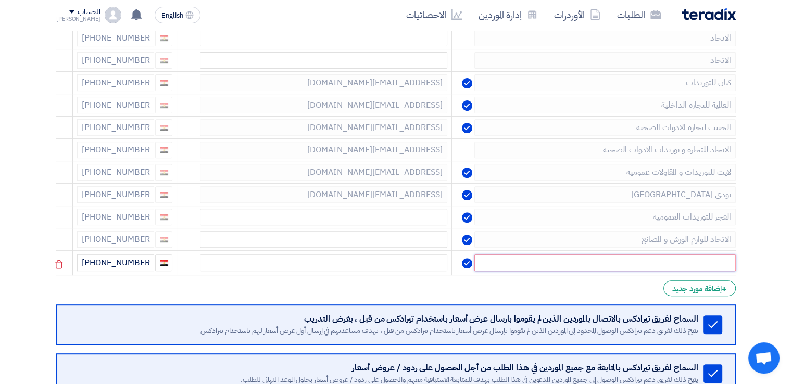
click at [574, 263] on input "text" at bounding box center [604, 263] width 261 height 17
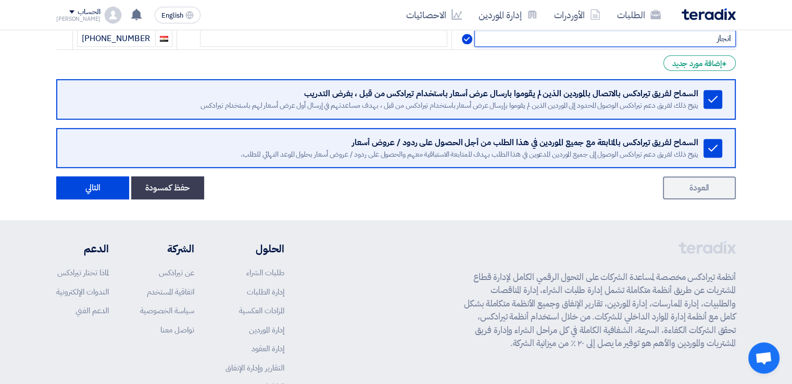
scroll to position [602, 0]
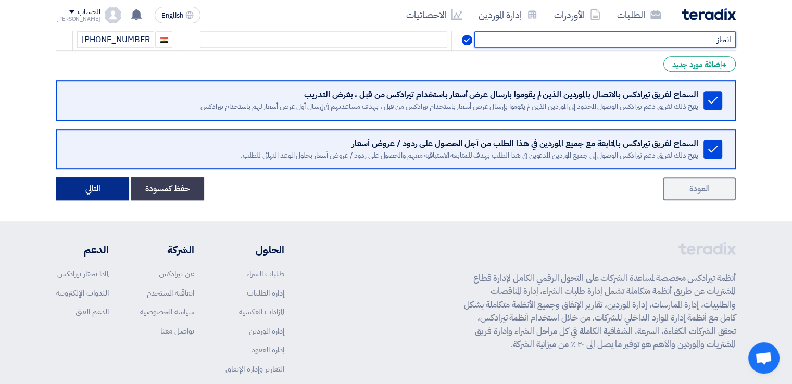
type input "انجاز"
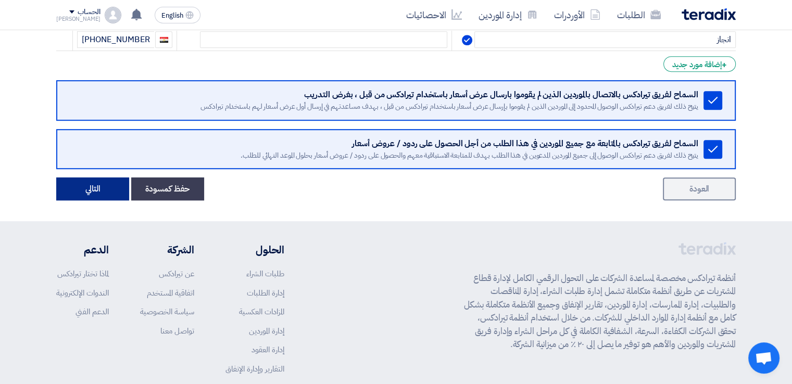
click at [85, 183] on button "التالي" at bounding box center [92, 189] width 73 height 23
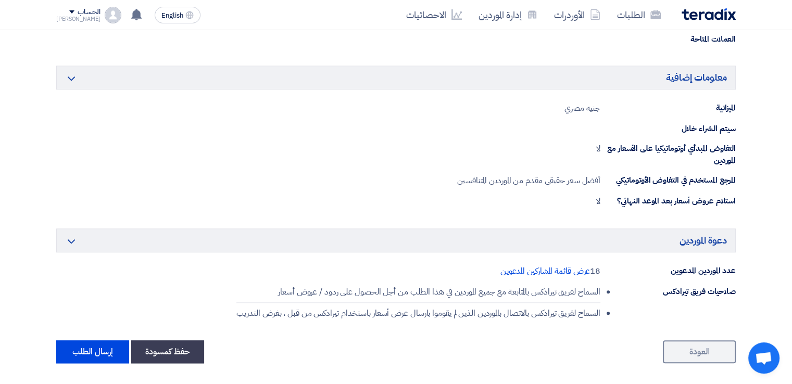
scroll to position [1048, 0]
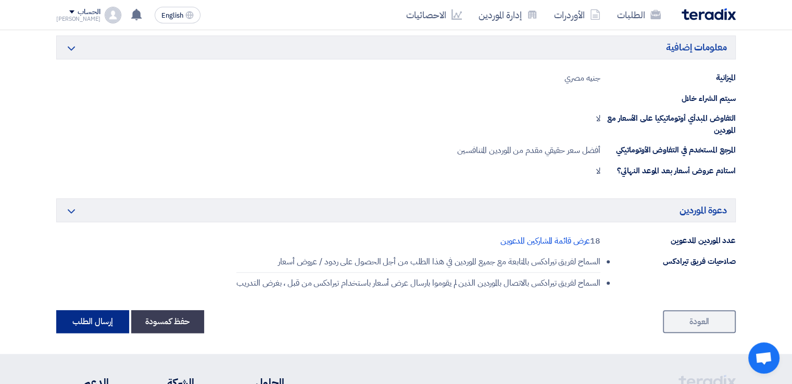
click at [81, 315] on button "إرسال الطلب" at bounding box center [92, 321] width 73 height 23
click at [712, 324] on link "العودة" at bounding box center [699, 321] width 73 height 23
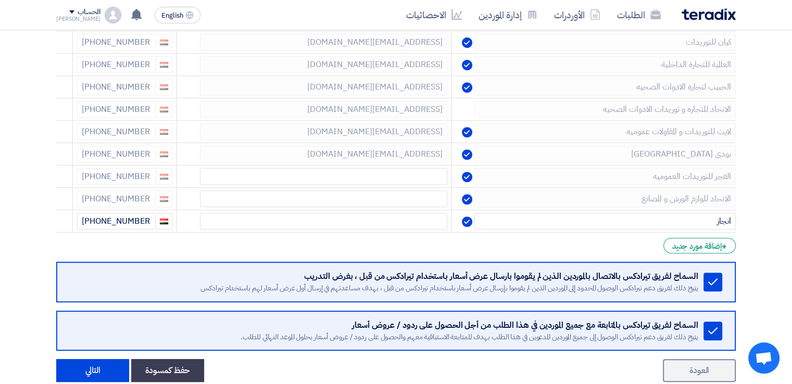
scroll to position [421, 0]
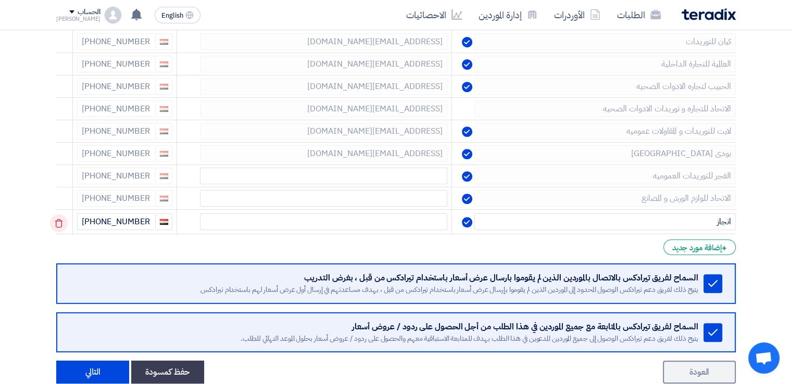
click at [58, 221] on use at bounding box center [59, 223] width 8 height 9
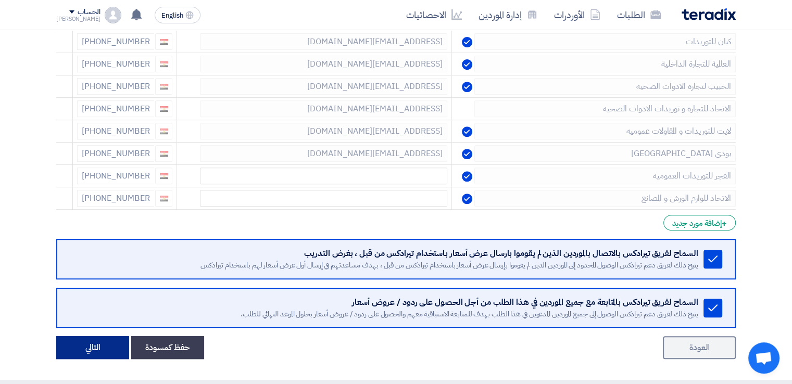
click at [110, 347] on button "التالي" at bounding box center [92, 347] width 73 height 23
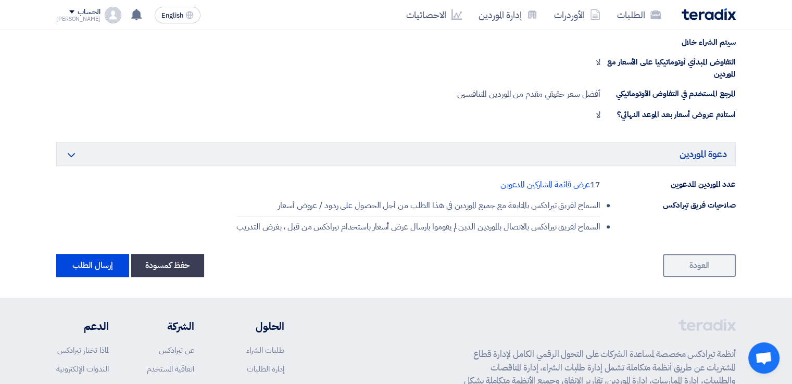
scroll to position [1109, 0]
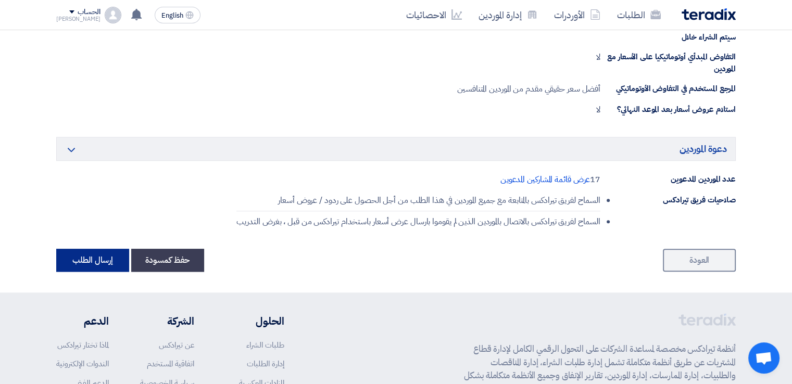
click at [90, 255] on button "إرسال الطلب" at bounding box center [92, 260] width 73 height 23
